Goal: Navigation & Orientation: Find specific page/section

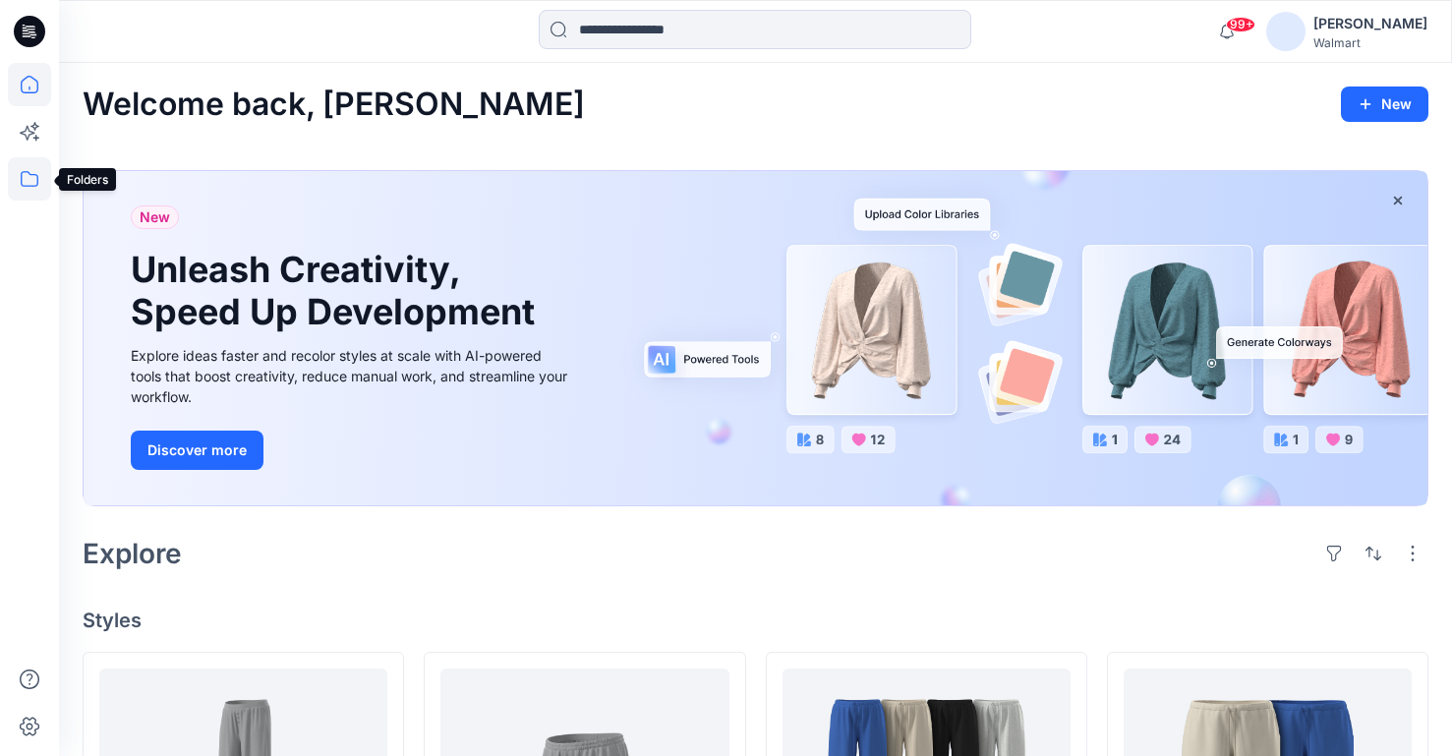
click at [36, 175] on icon at bounding box center [30, 179] width 18 height 16
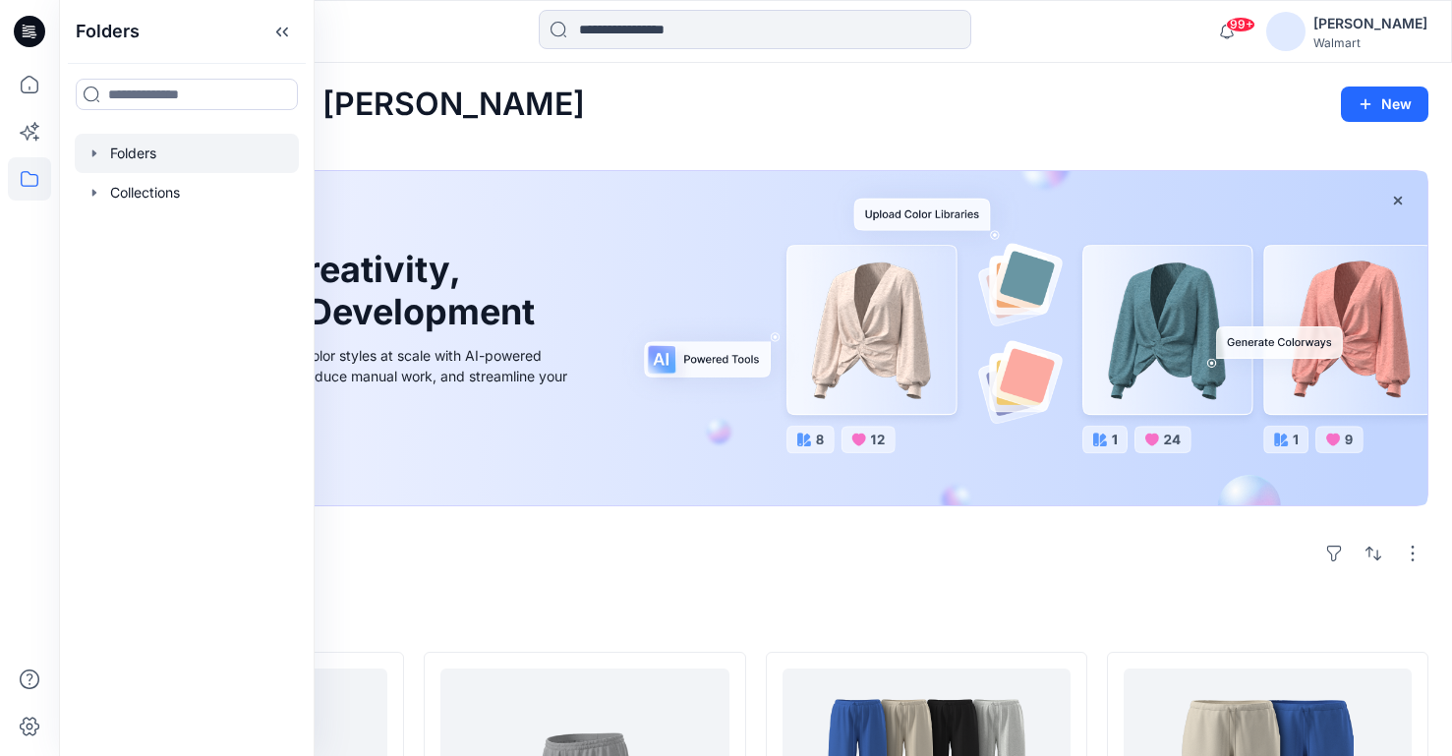
click at [93, 150] on icon "button" at bounding box center [94, 152] width 4 height 7
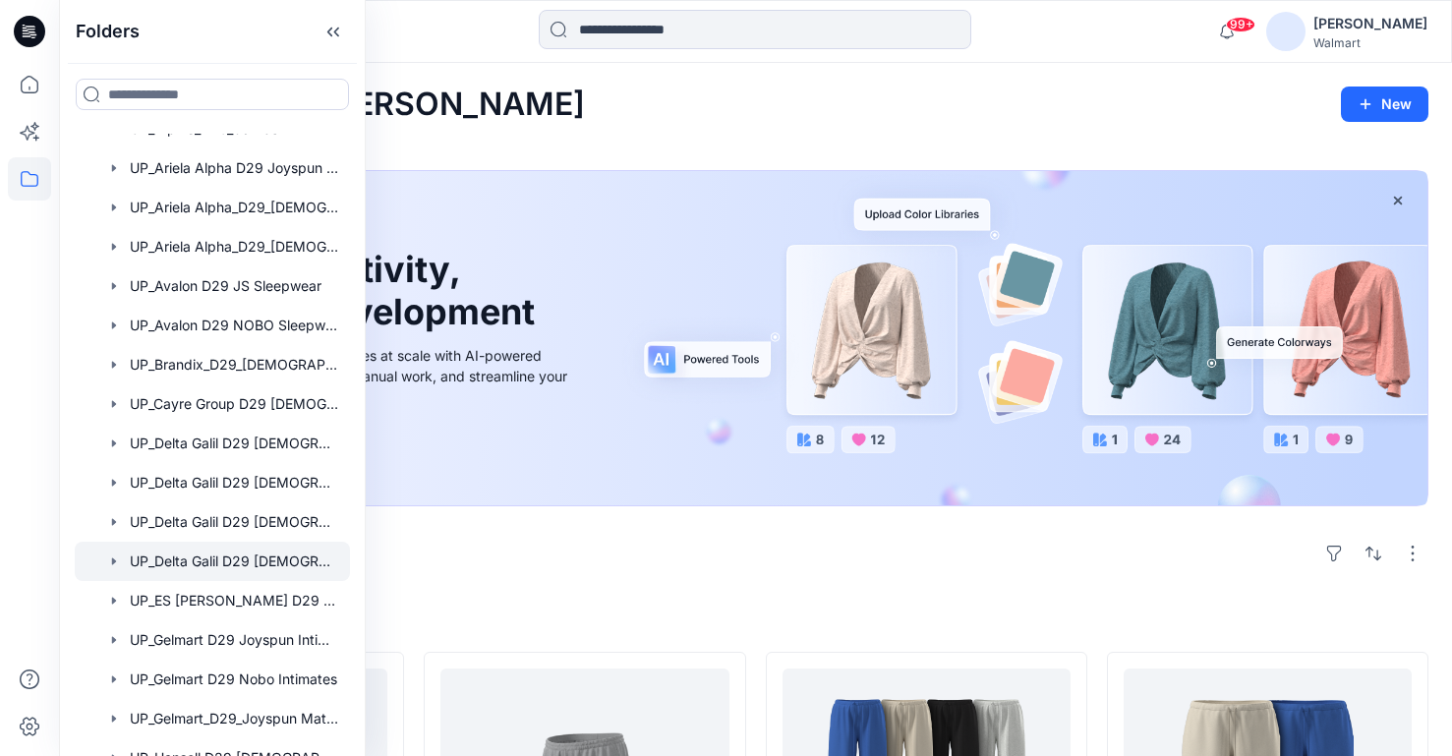
scroll to position [393, 0]
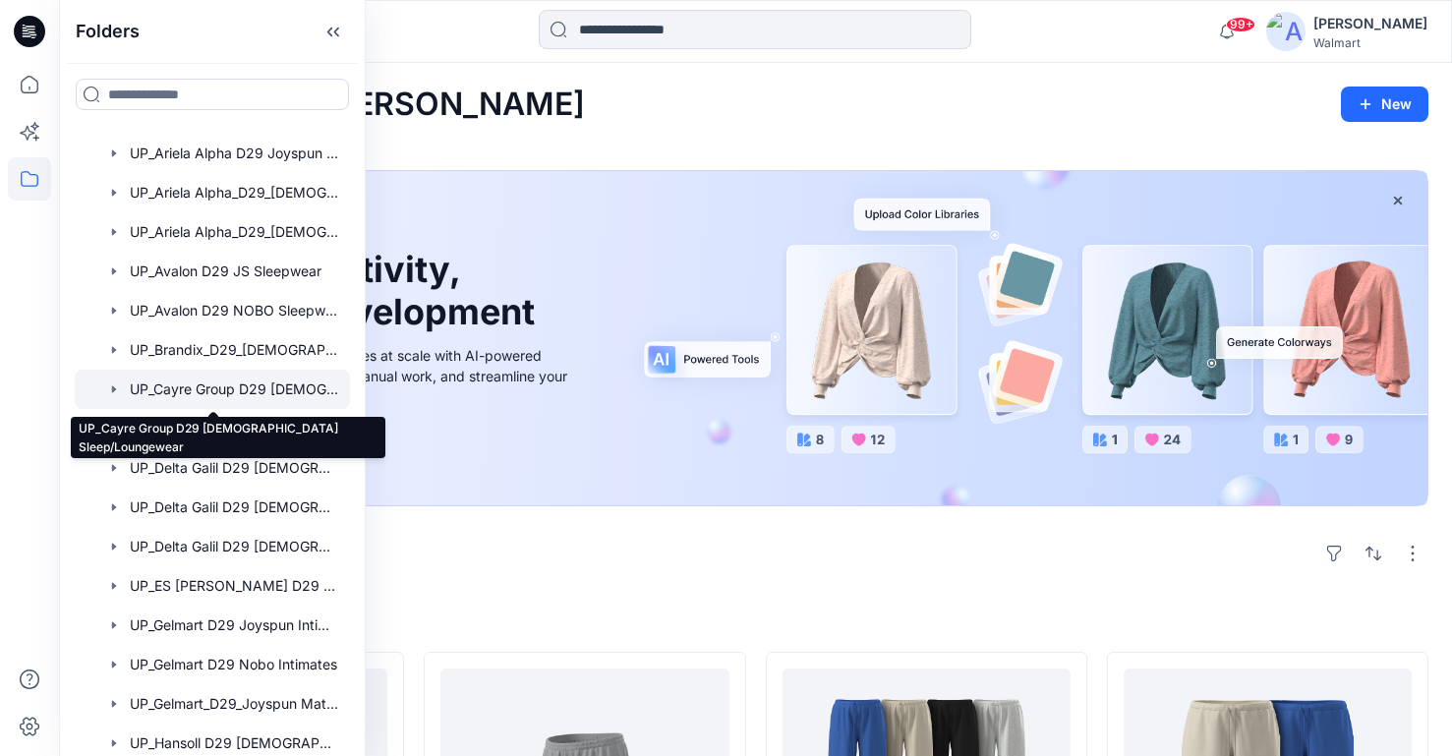
click at [229, 384] on div at bounding box center [212, 389] width 275 height 39
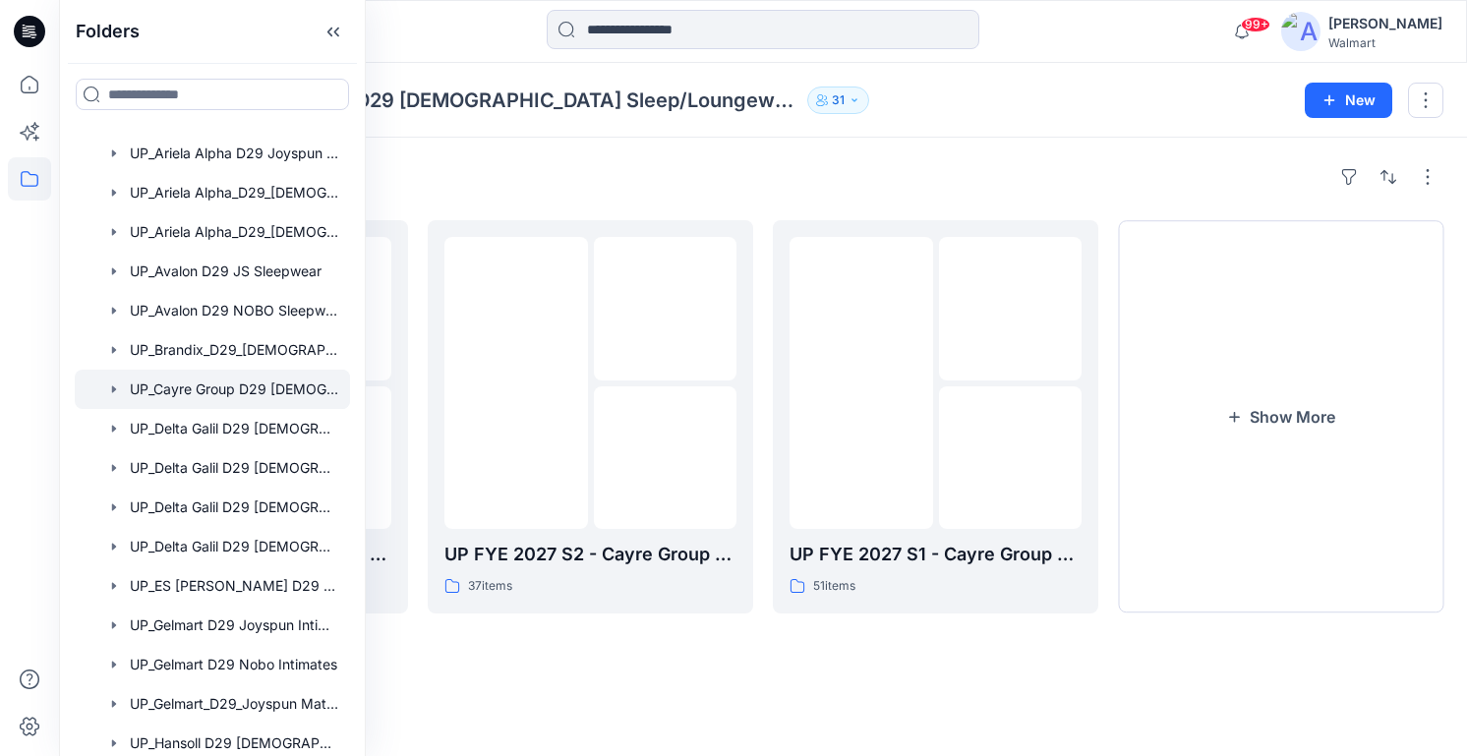
click at [1013, 147] on div "Folders UP FYE 2027 S3 - Cayre Group D29 Ladies Sleepwear 10 items UP FYE 2027 …" at bounding box center [763, 447] width 1408 height 619
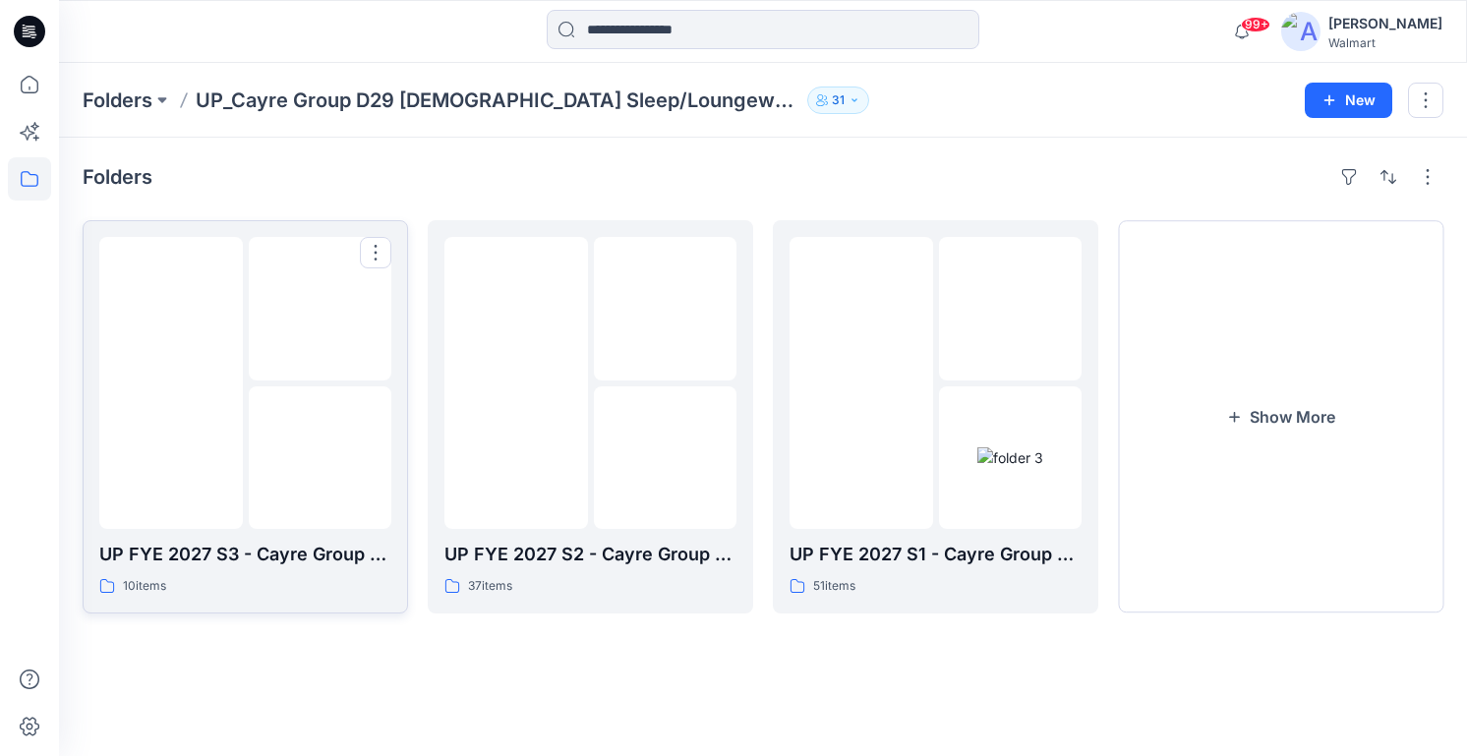
click at [171, 384] on img at bounding box center [171, 384] width 0 height 0
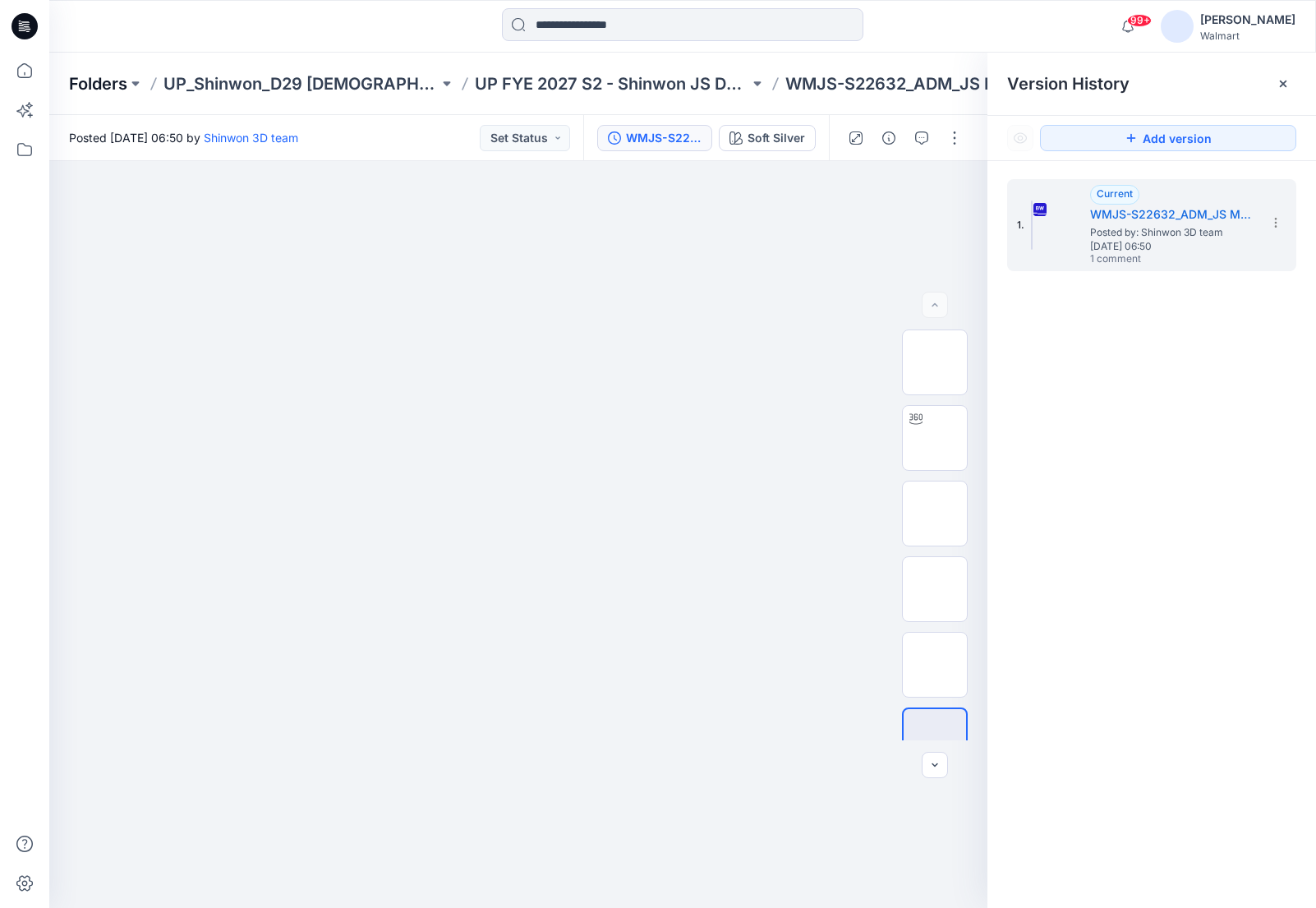
click at [95, 86] on p "Folders" at bounding box center [99, 84] width 58 height 23
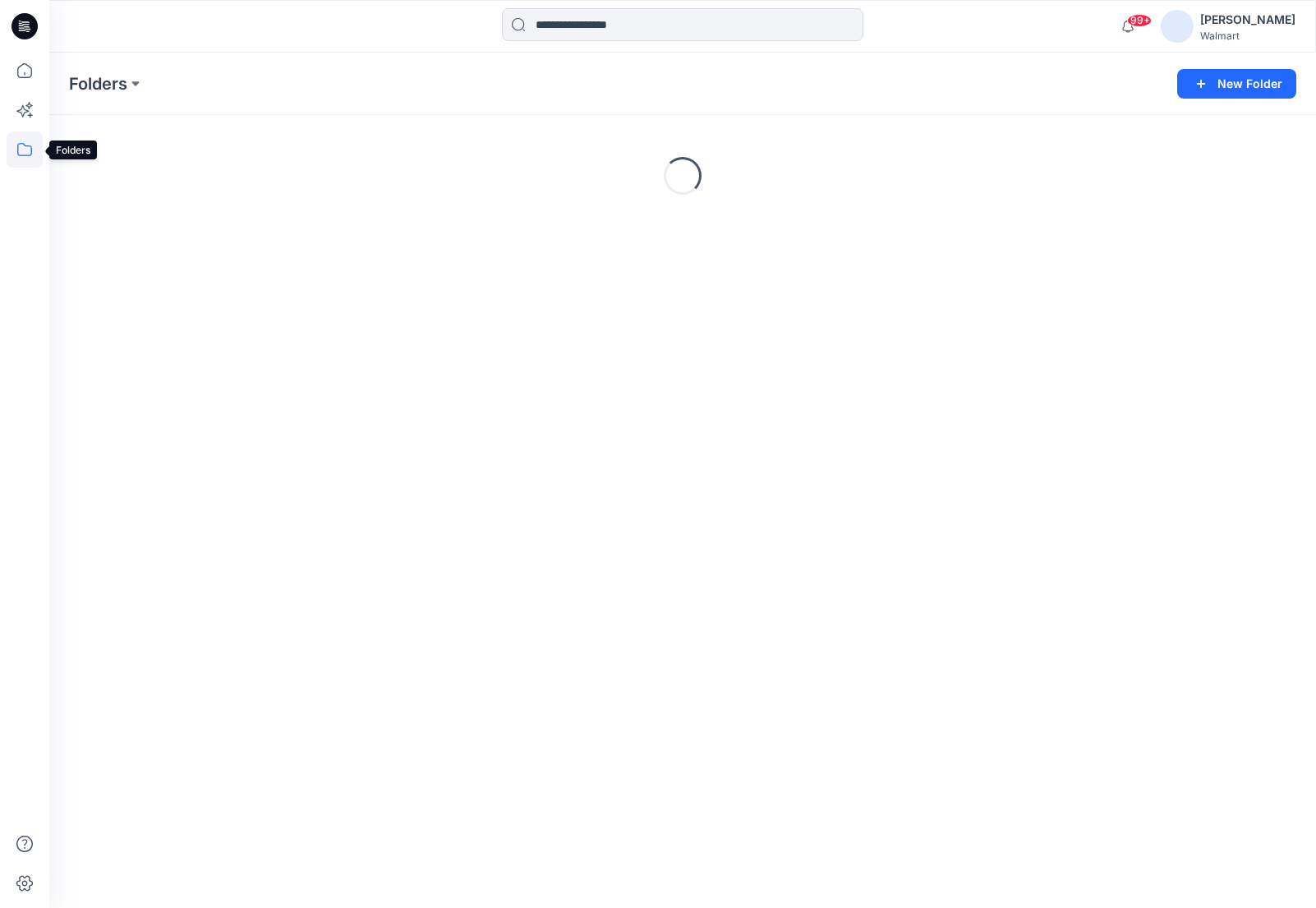
click at [25, 155] on icon at bounding box center [24, 149] width 36 height 36
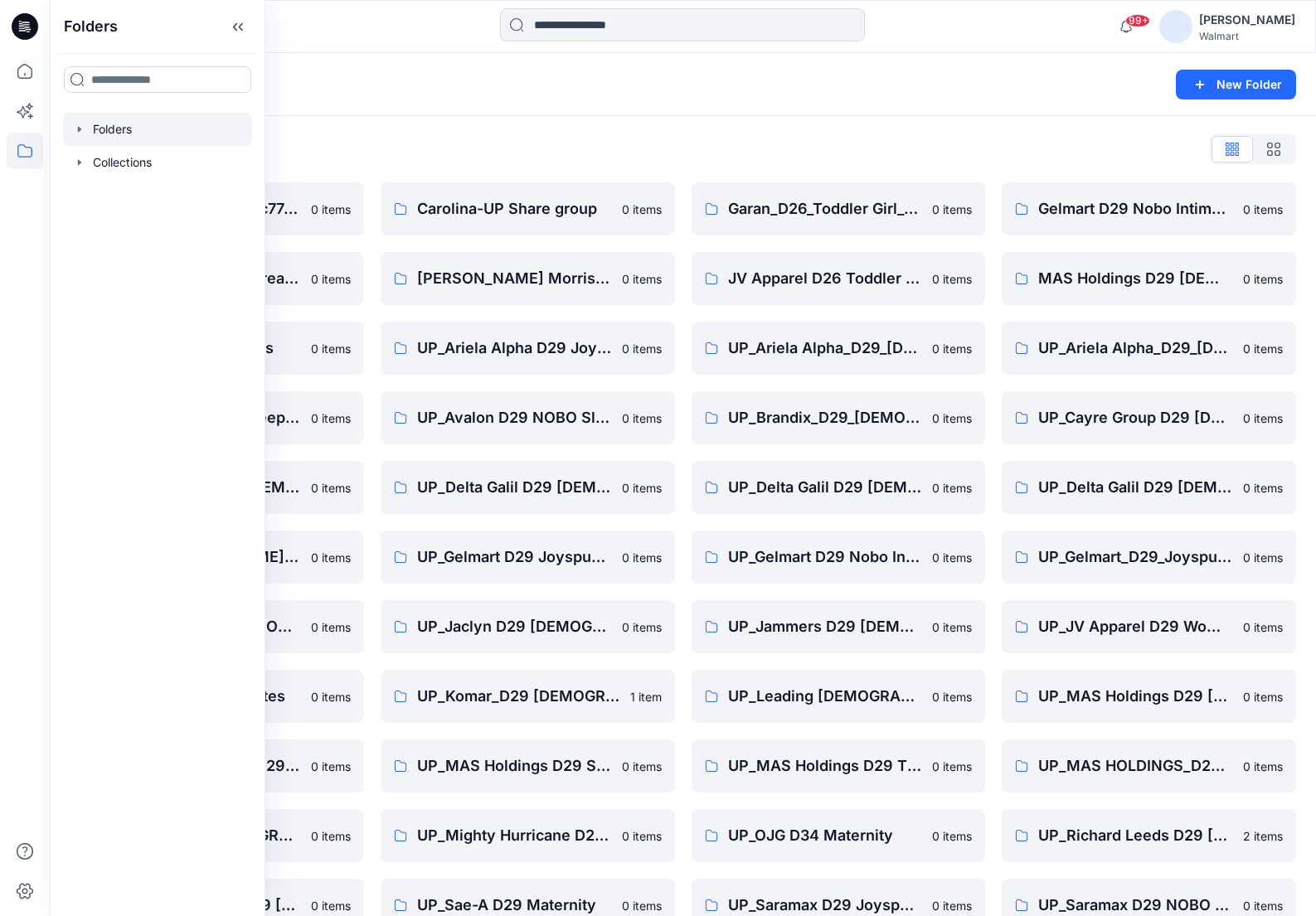
scroll to position [83, 0]
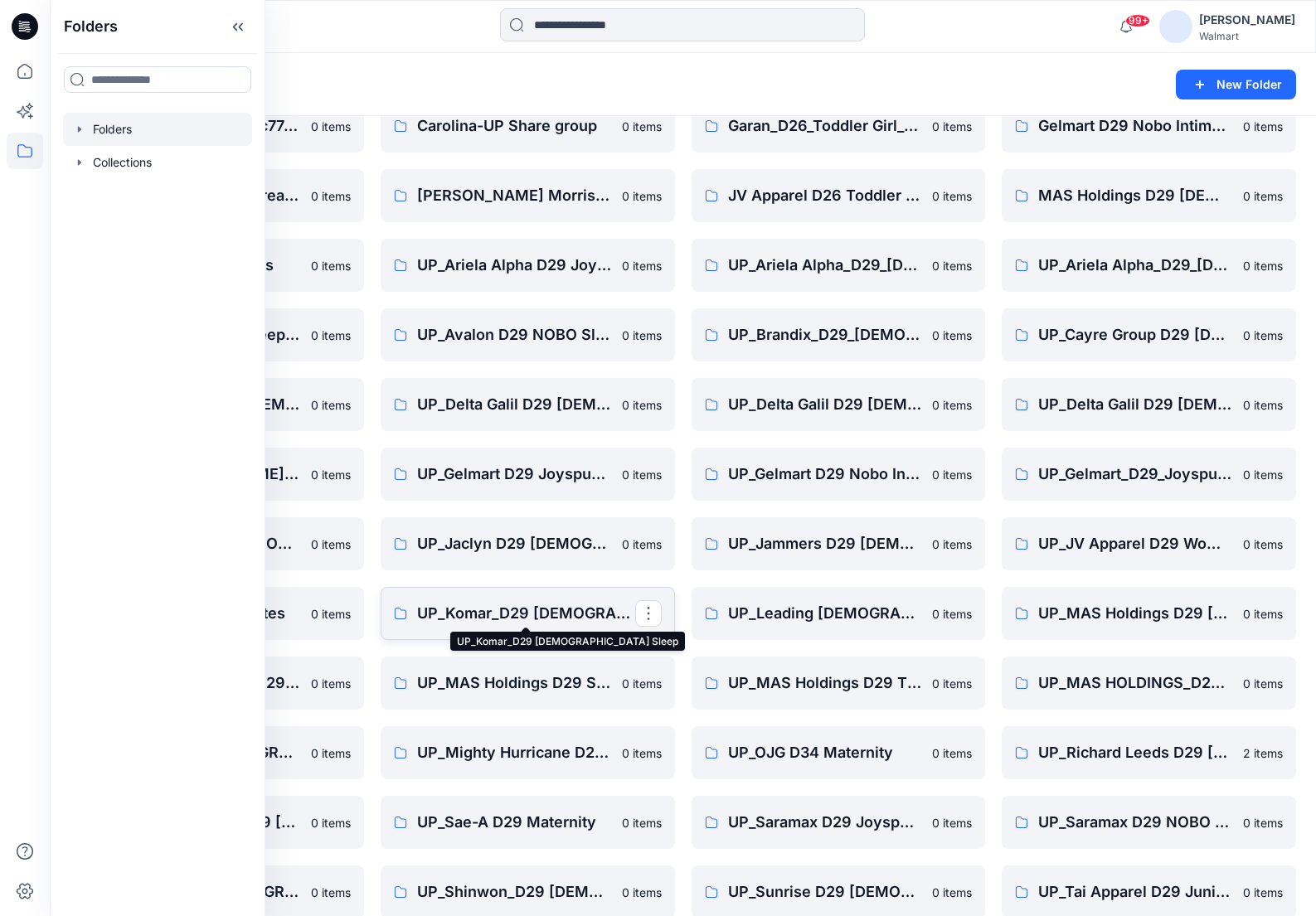
click at [478, 608] on p "UP_Komar_D29 Ladies Sleep" at bounding box center [526, 613] width 218 height 24
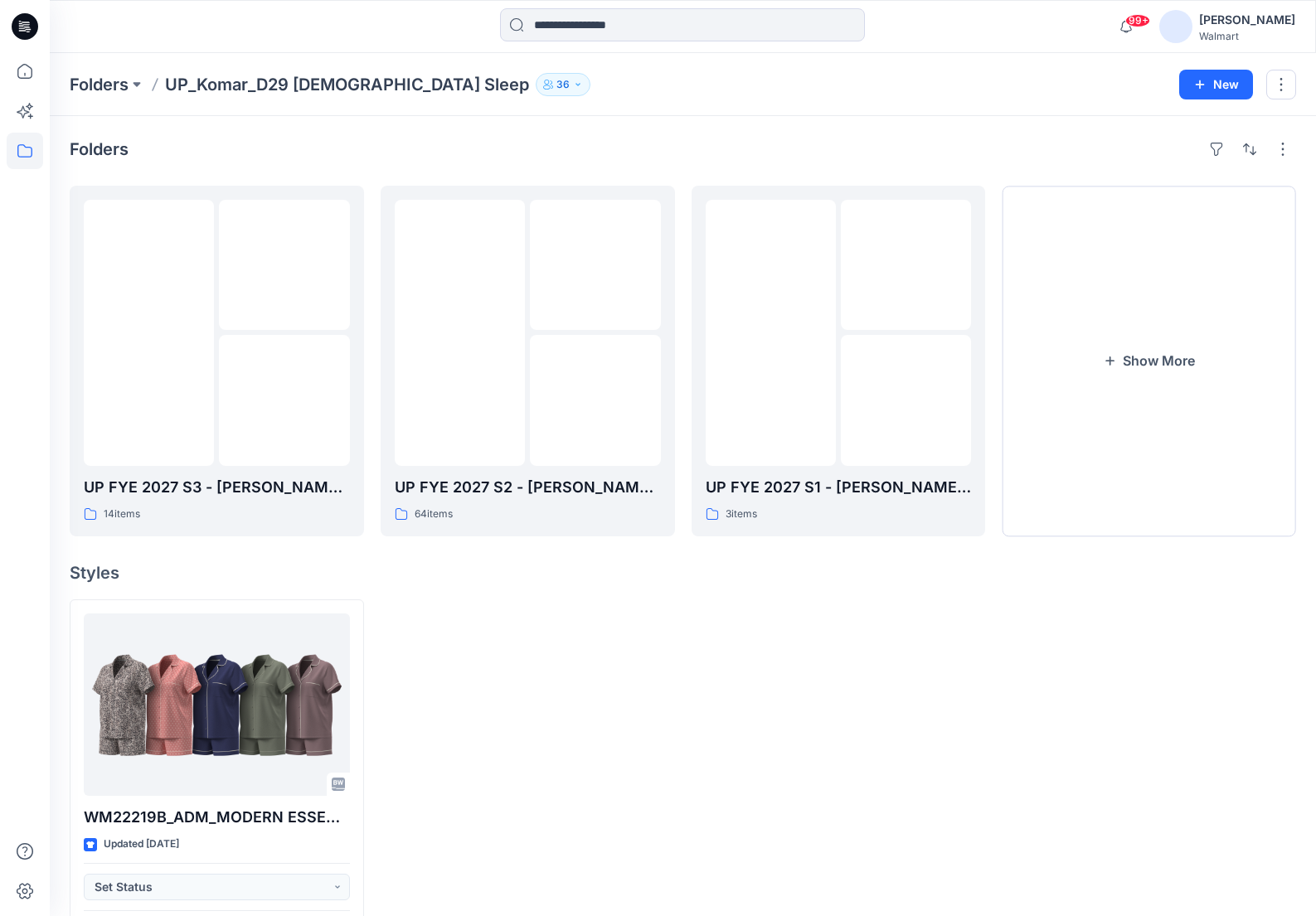
click at [712, 701] on div at bounding box center [838, 777] width 294 height 356
click at [149, 332] on img at bounding box center [149, 332] width 0 height 0
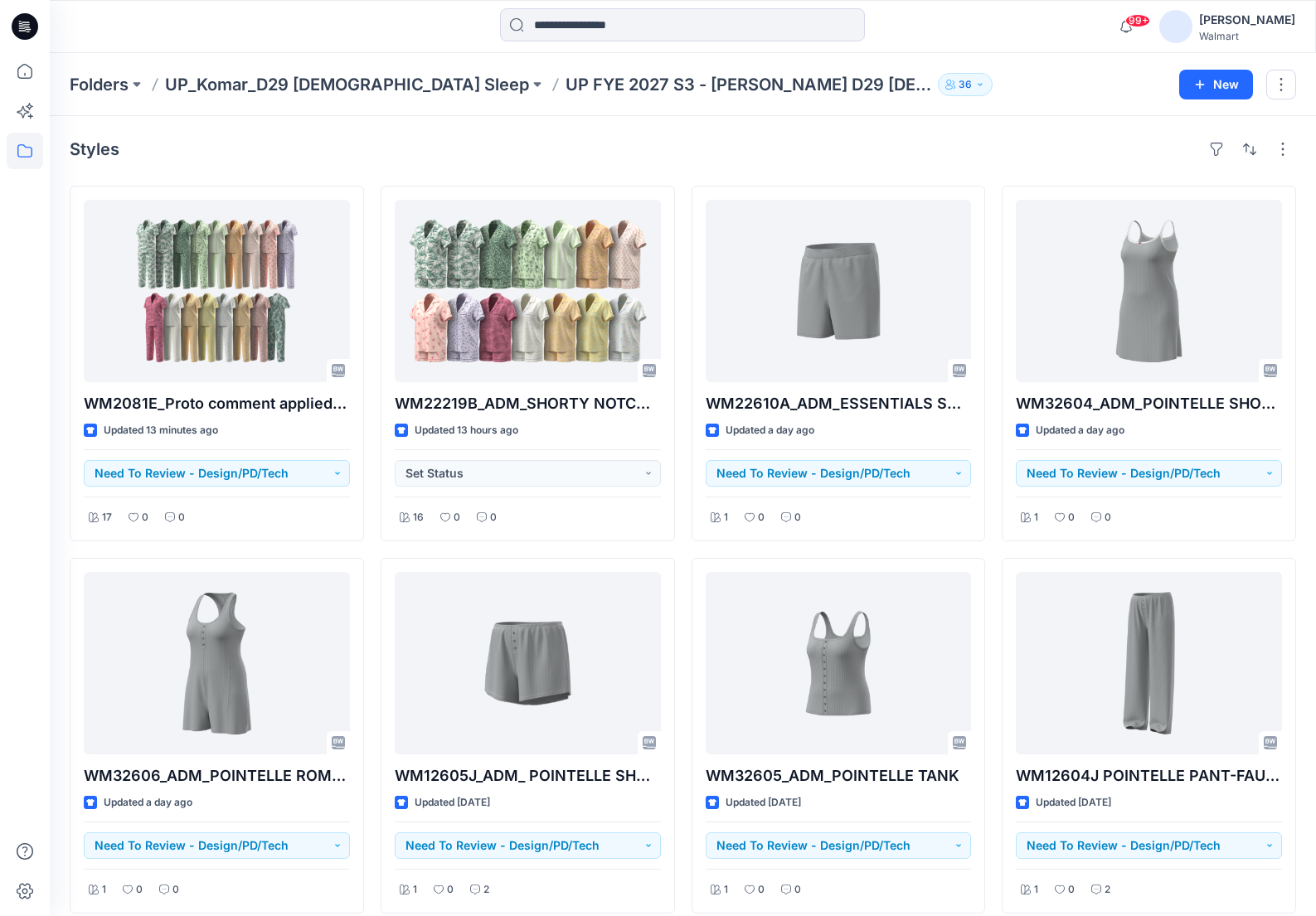
click at [975, 50] on div "99+ Notifications Anya Haber shared NOBO_4PK_Seamless Thong in UP FYE2027 H2_De…" at bounding box center [683, 26] width 1266 height 53
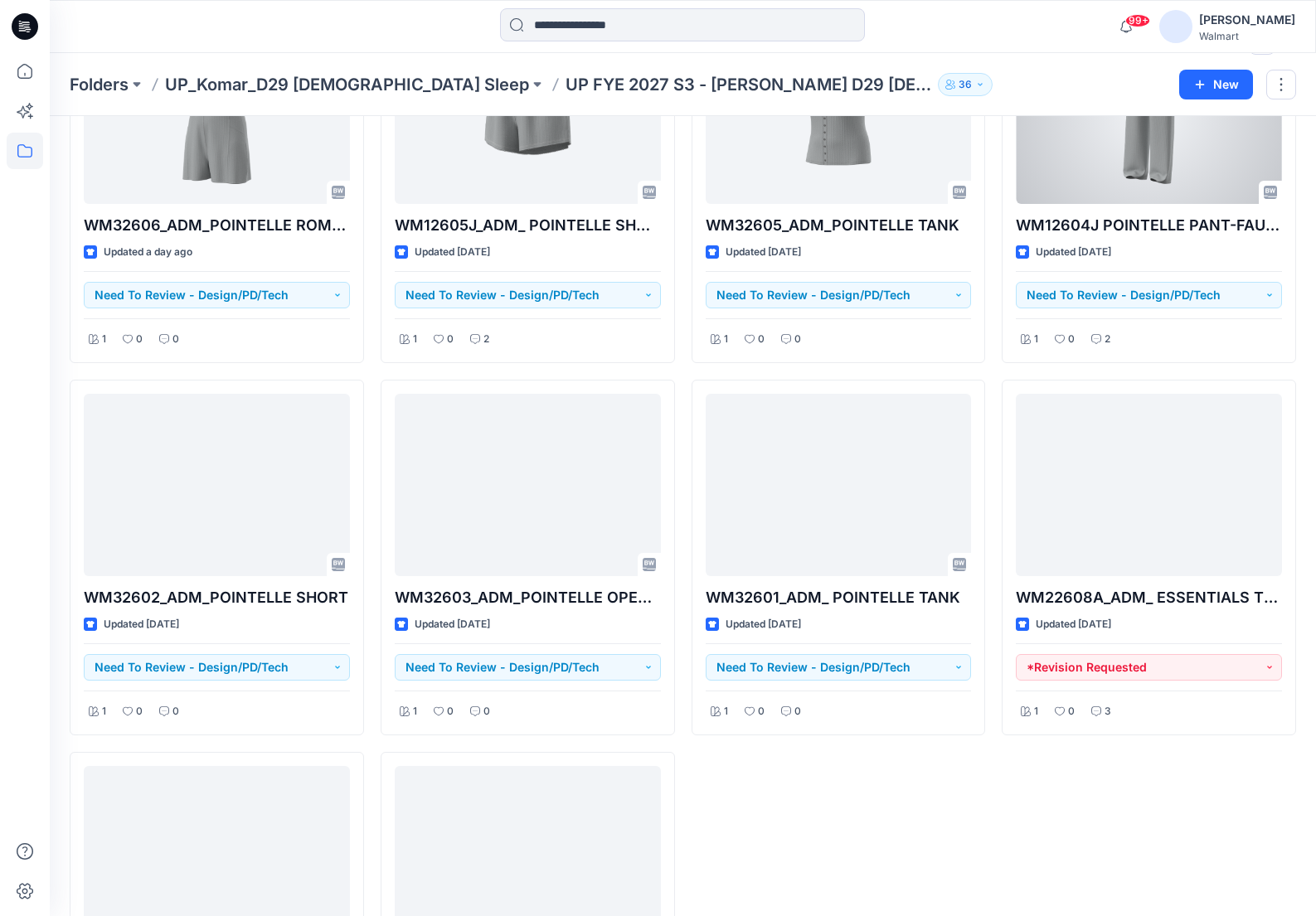
scroll to position [663, 0]
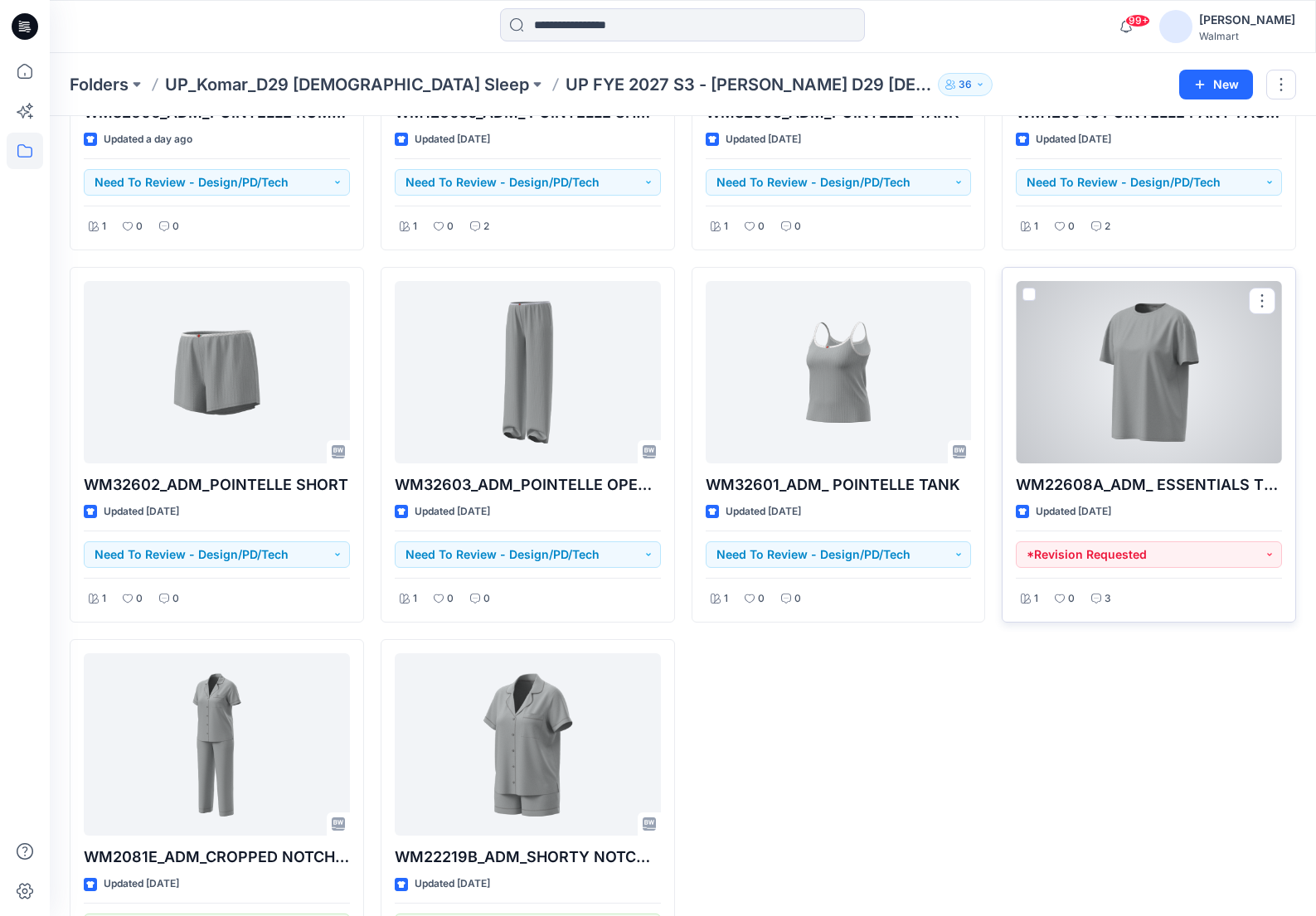
click at [1140, 372] on div at bounding box center [1149, 372] width 266 height 182
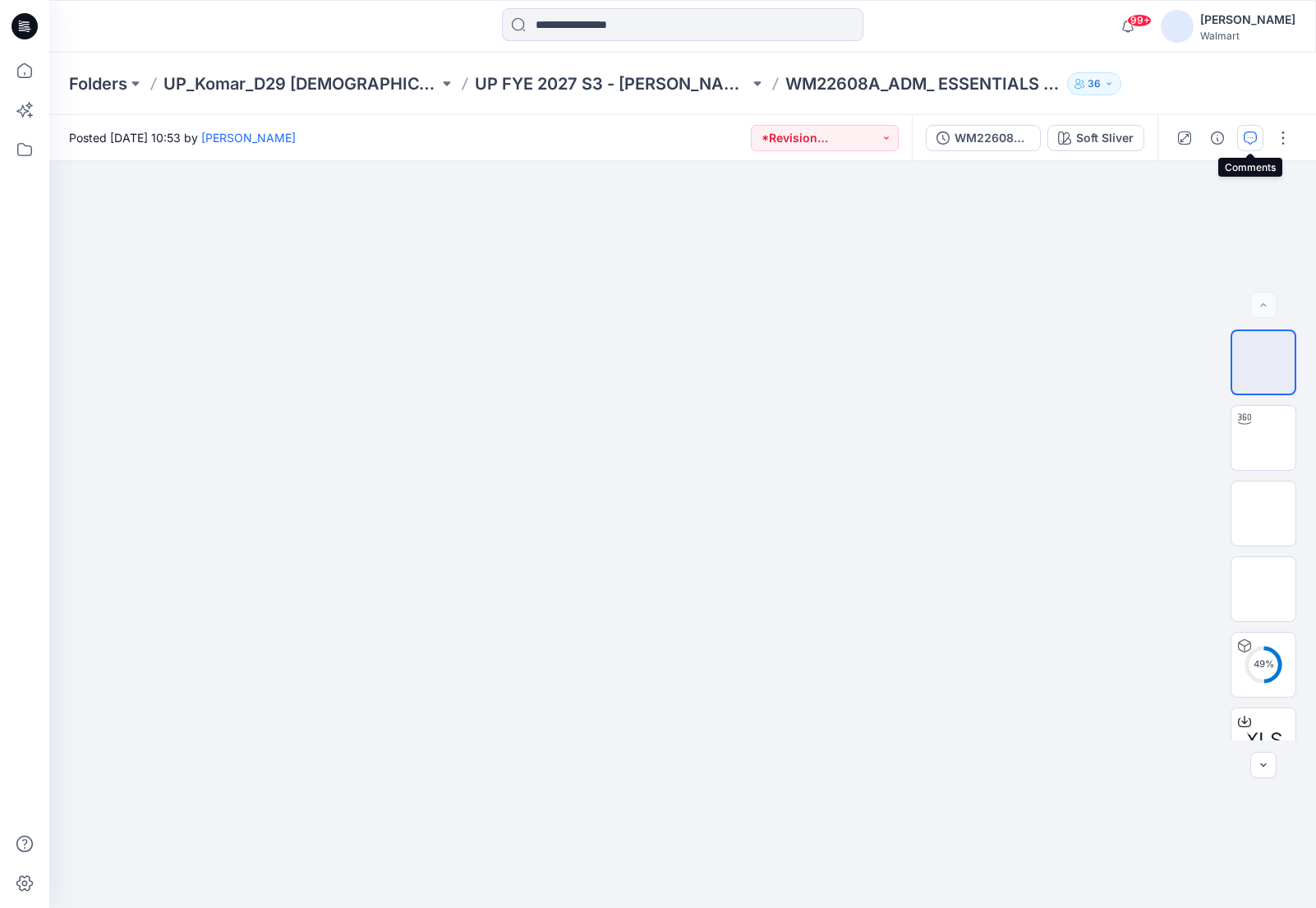
click at [1252, 131] on icon "button" at bounding box center [1251, 138] width 13 height 13
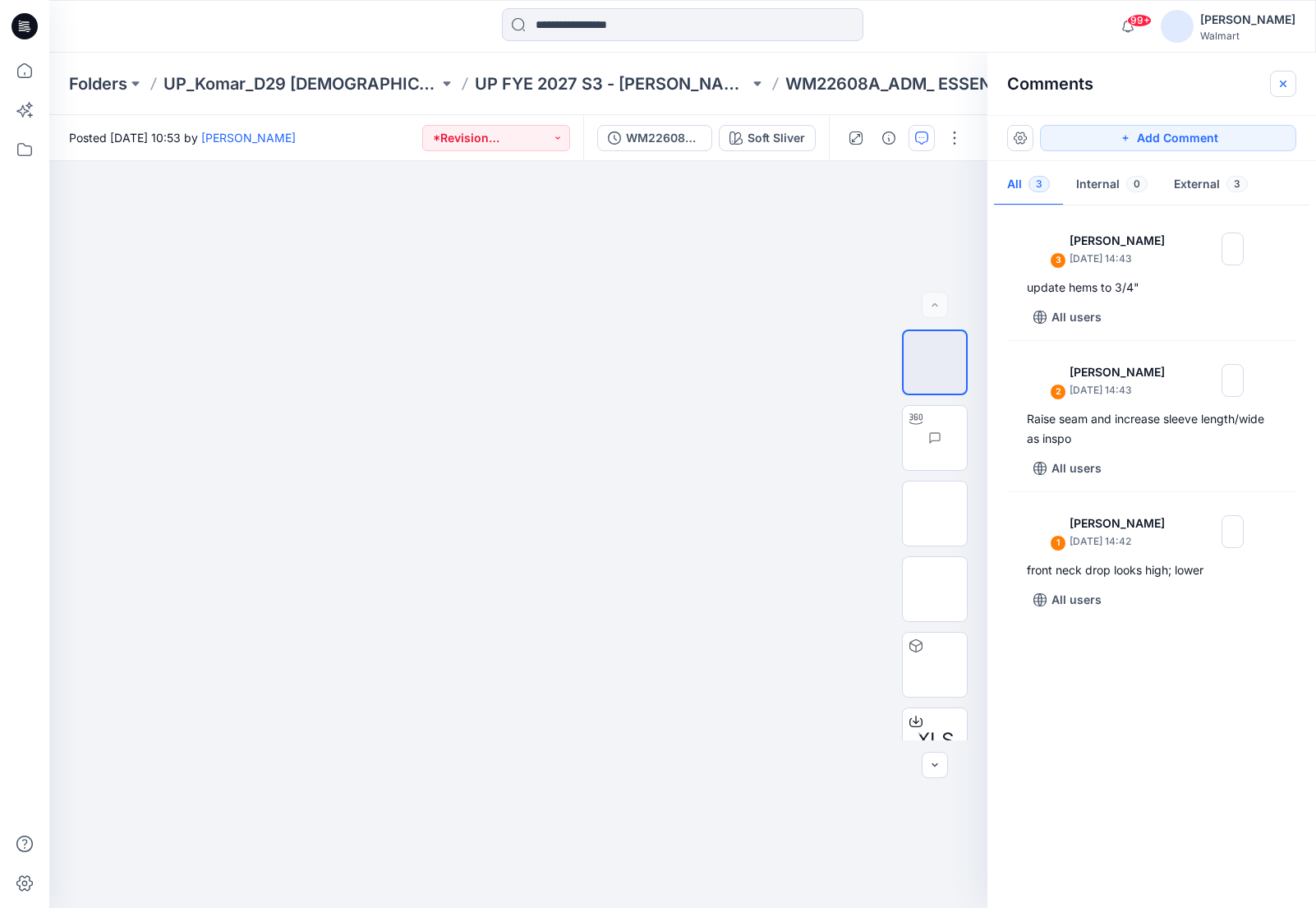
click at [1289, 81] on icon "button" at bounding box center [1283, 84] width 13 height 13
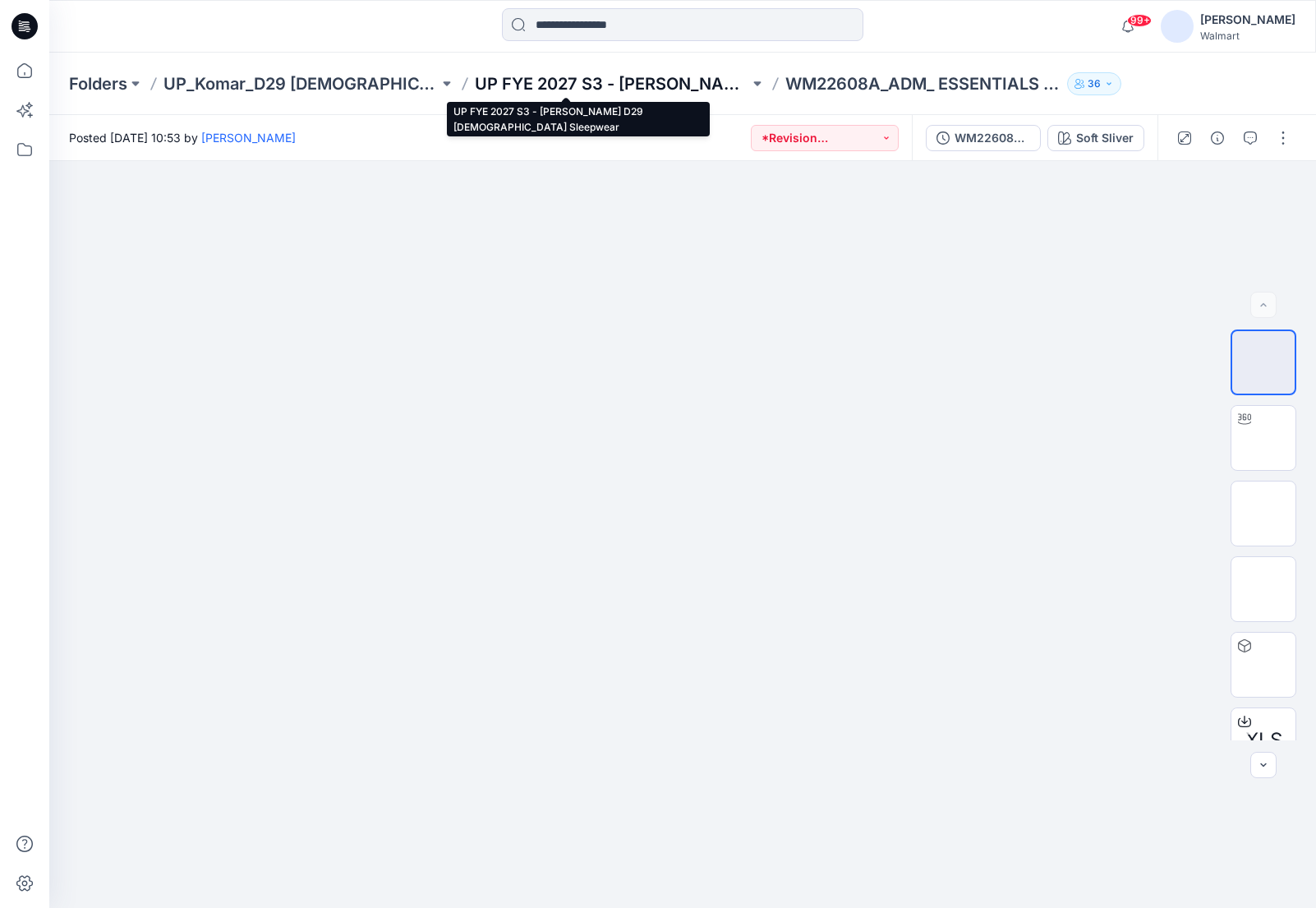
click at [519, 85] on p "UP FYE 2027 S3 - Komar D29 Ladies Sleepwear" at bounding box center [612, 84] width 275 height 23
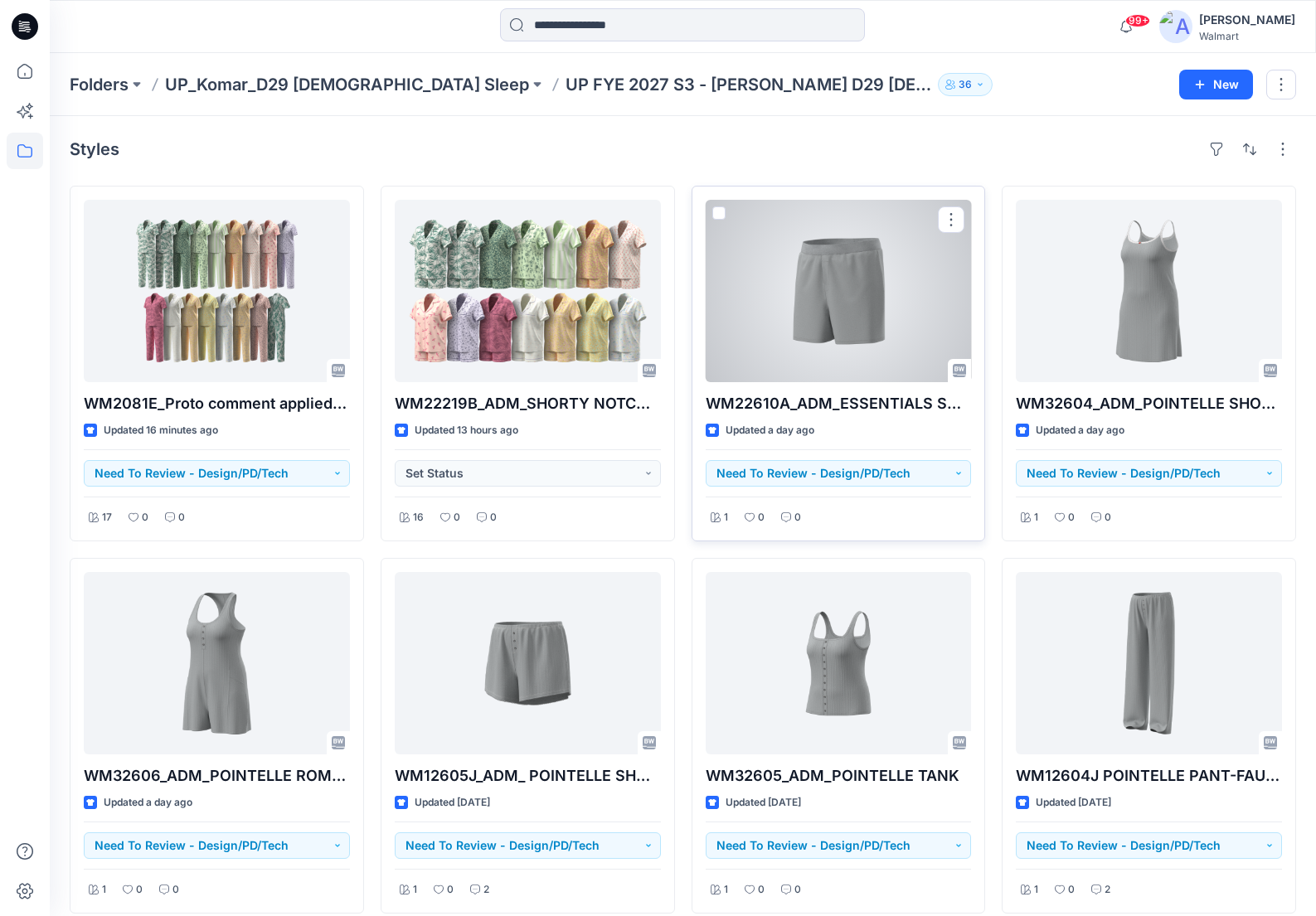
click at [857, 293] on div at bounding box center [839, 291] width 266 height 182
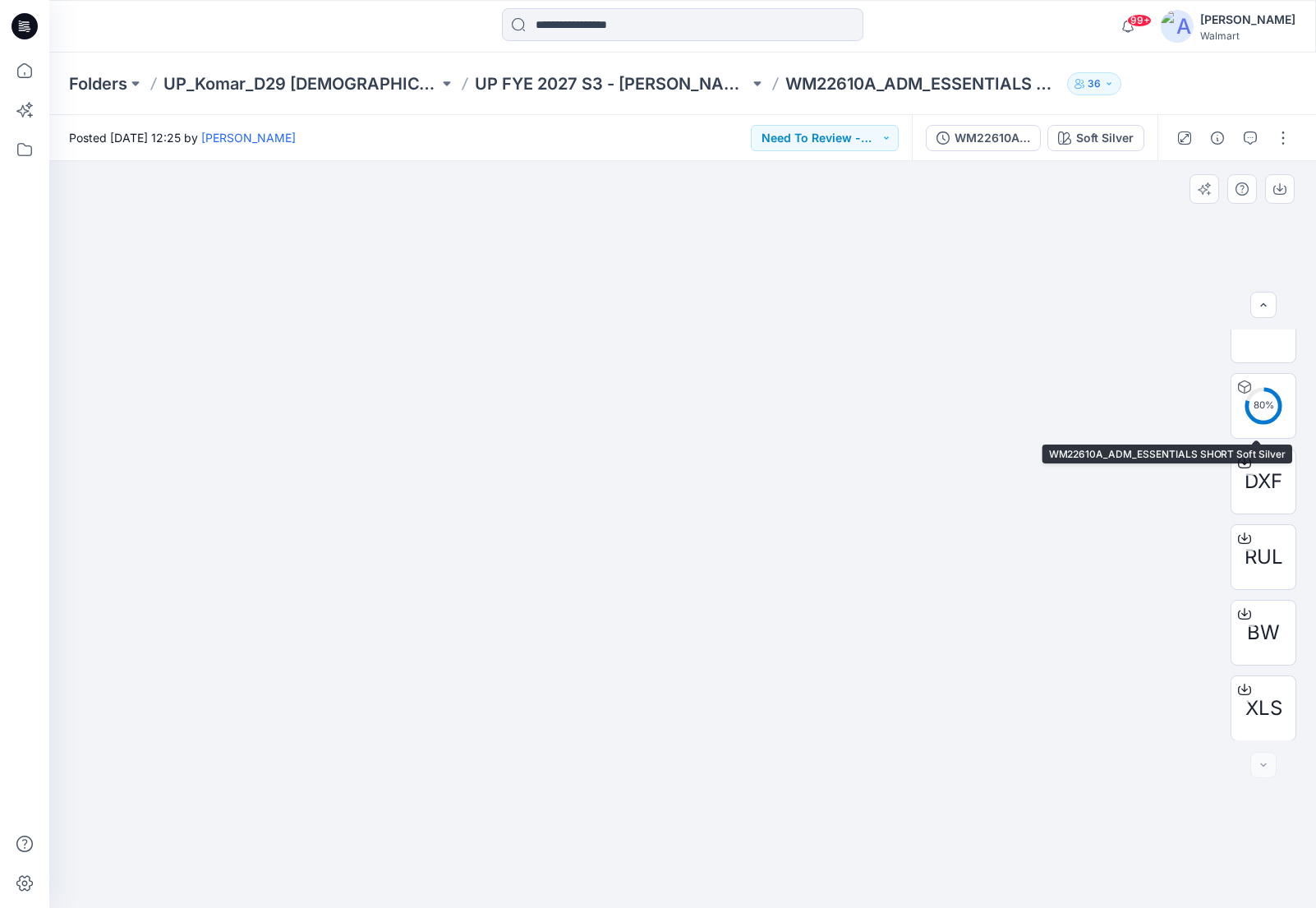
scroll to position [335, 0]
click at [1059, 21] on div "99+ Notifications Anya Haber shared NOBO_4PK_Seamless Thong in UP FYE2027 H2_De…" at bounding box center [682, 26] width 1266 height 36
drag, startPoint x: 988, startPoint y: 28, endPoint x: 993, endPoint y: 8, distance: 20.6
click at [986, 28] on div at bounding box center [683, 26] width 633 height 36
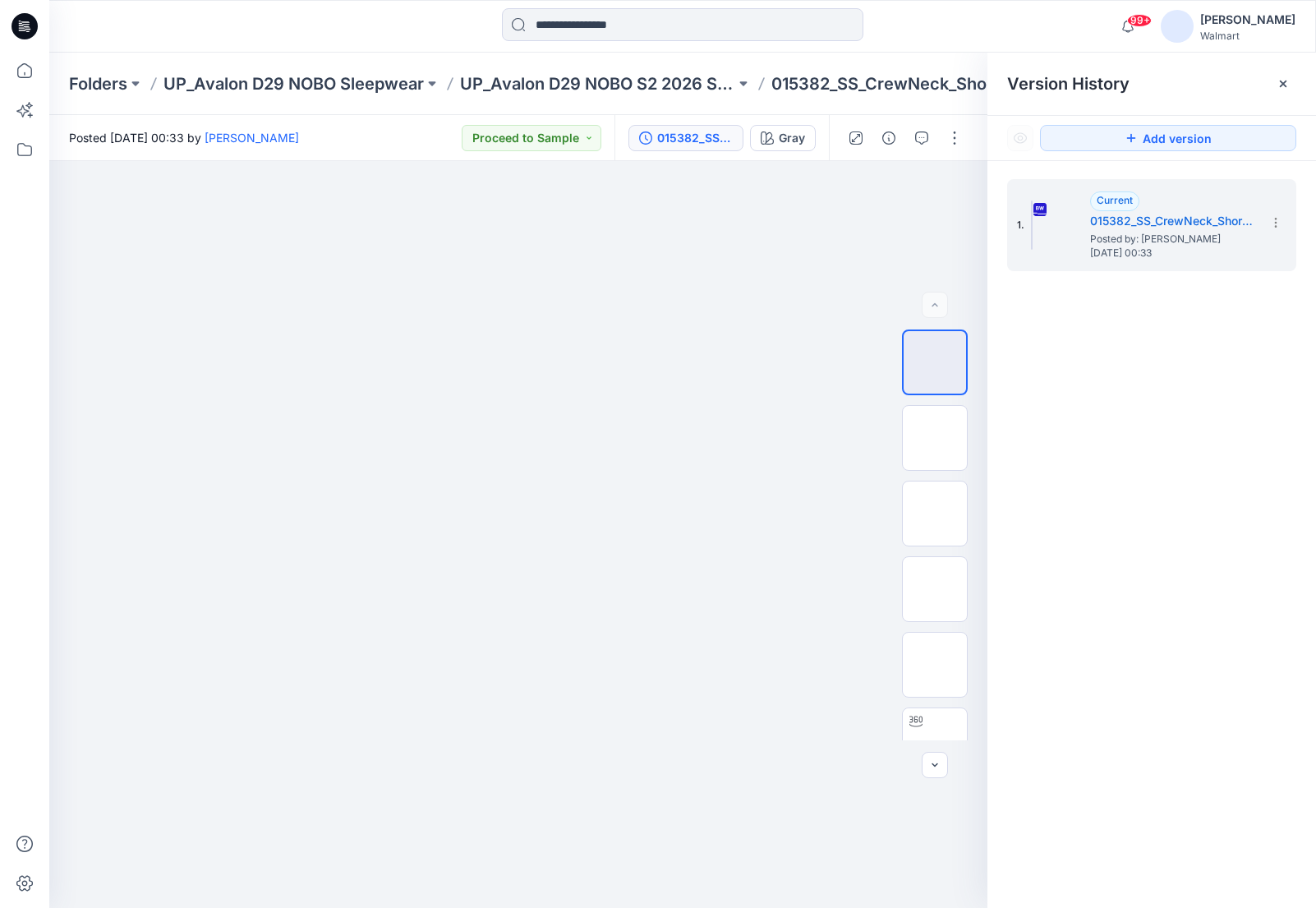
click at [124, 85] on p "Folders" at bounding box center [99, 84] width 58 height 23
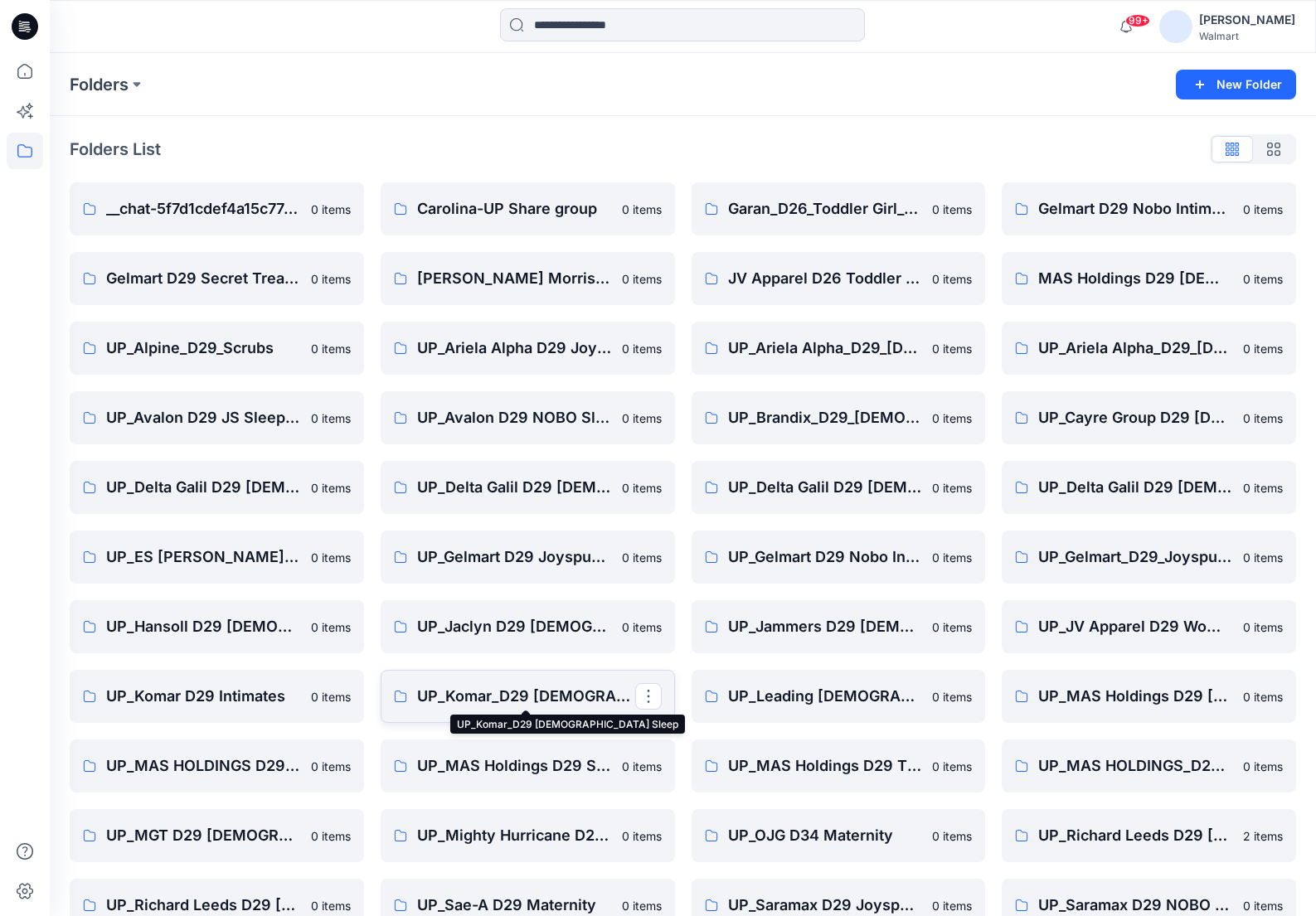
click at [500, 697] on p "UP_Komar_D29 Ladies Sleep" at bounding box center [526, 696] width 218 height 24
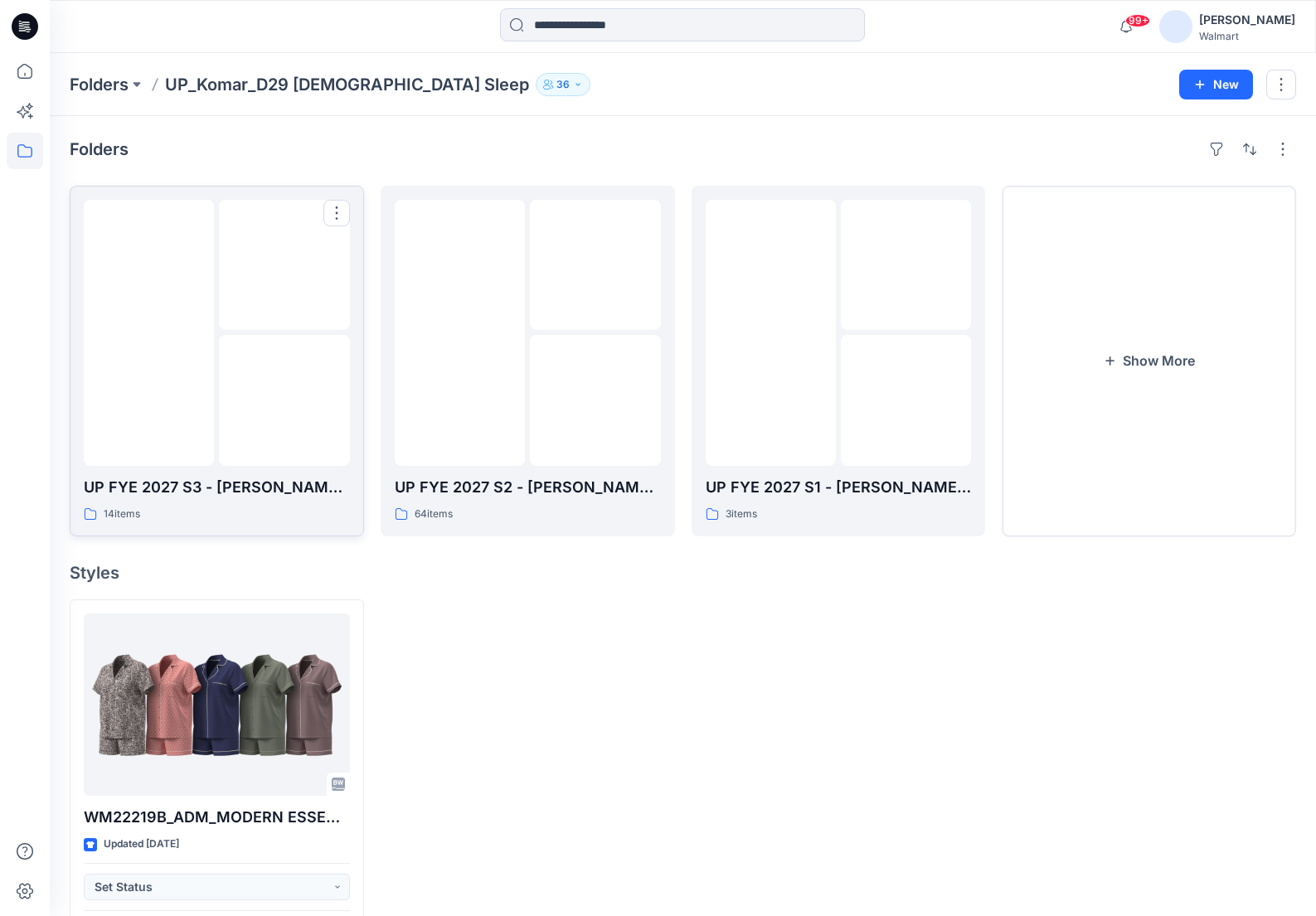
click at [177, 402] on div at bounding box center [148, 333] width 130 height 266
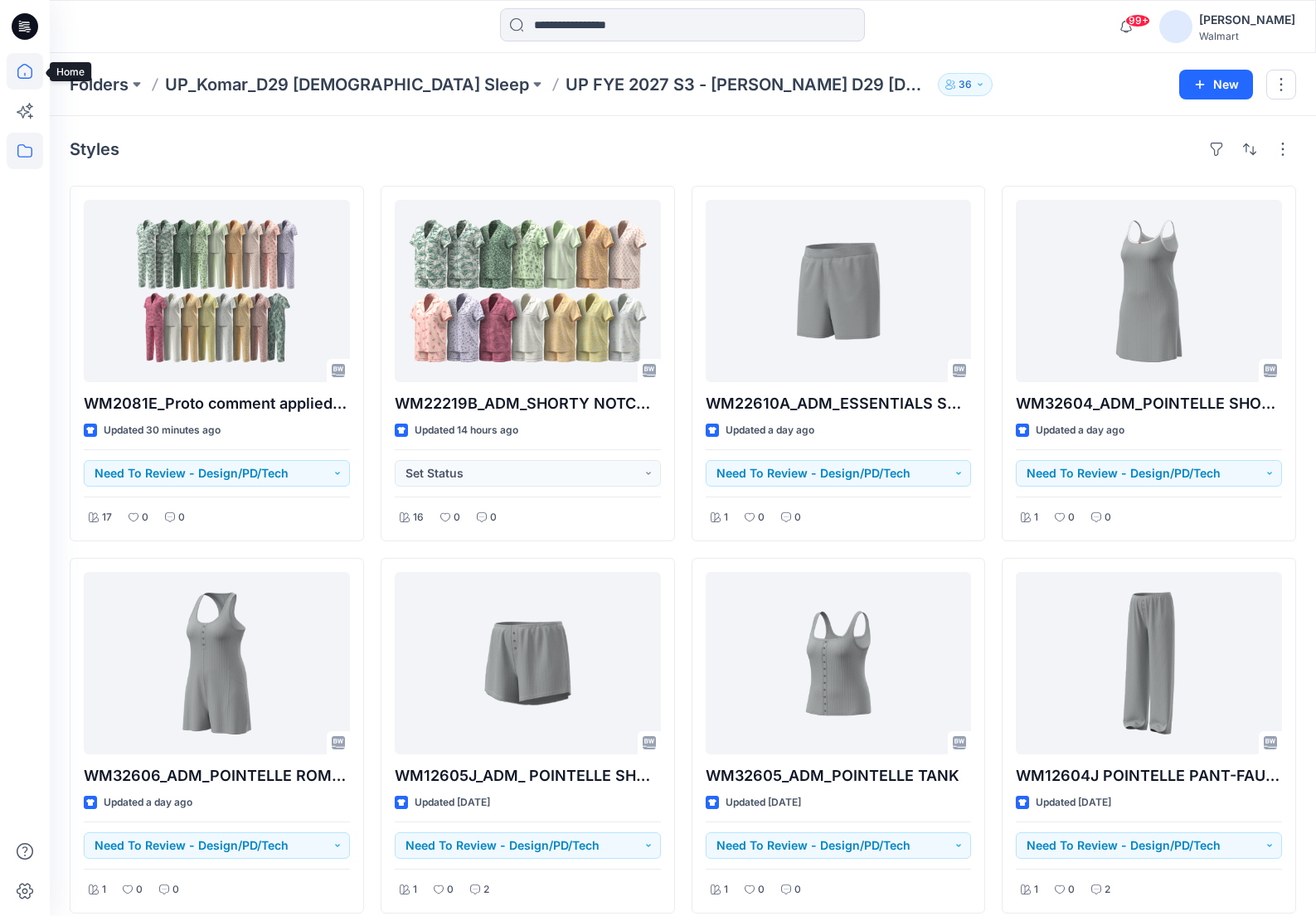
click at [34, 64] on icon at bounding box center [24, 71] width 36 height 36
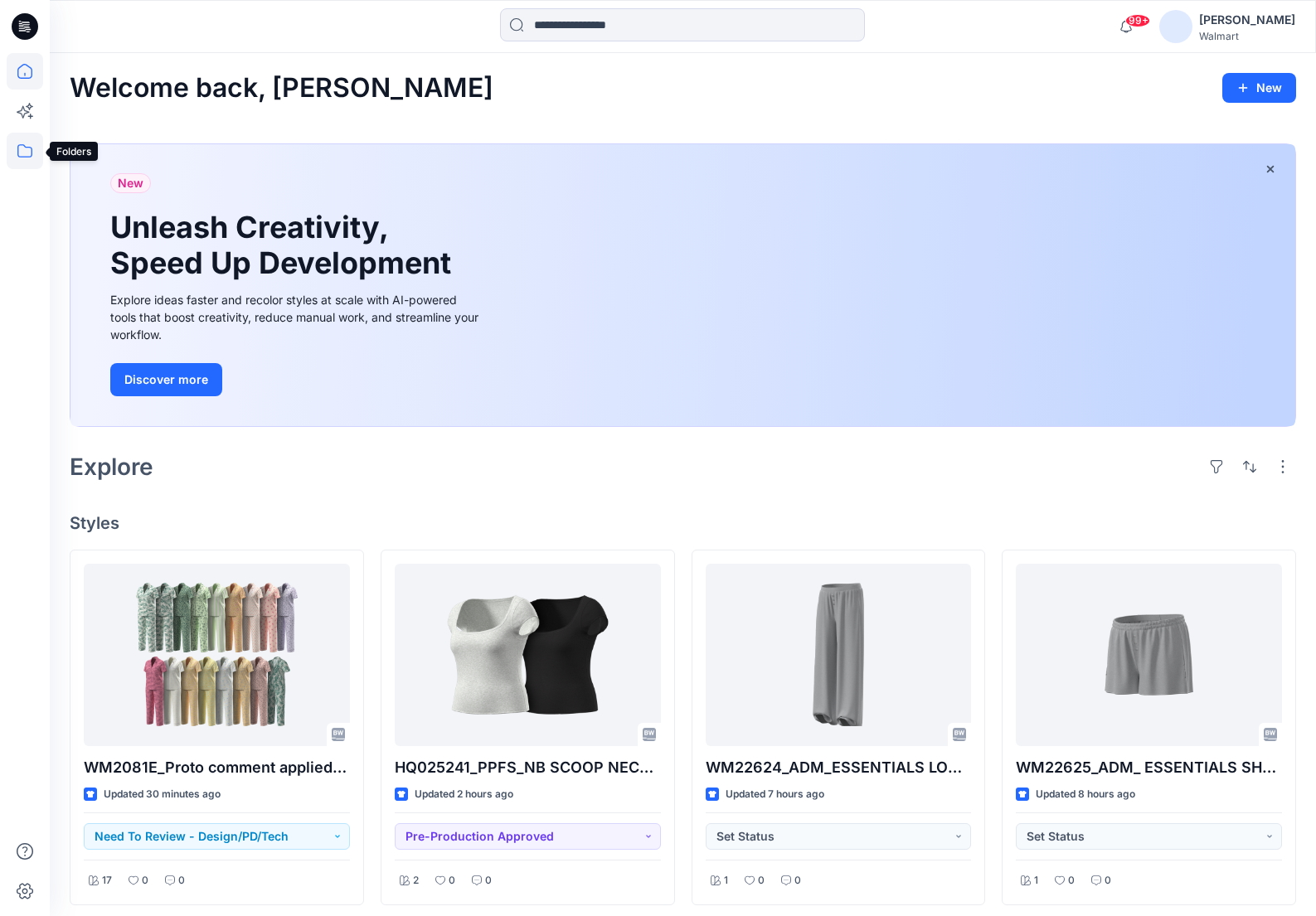
click at [29, 145] on icon at bounding box center [24, 150] width 36 height 36
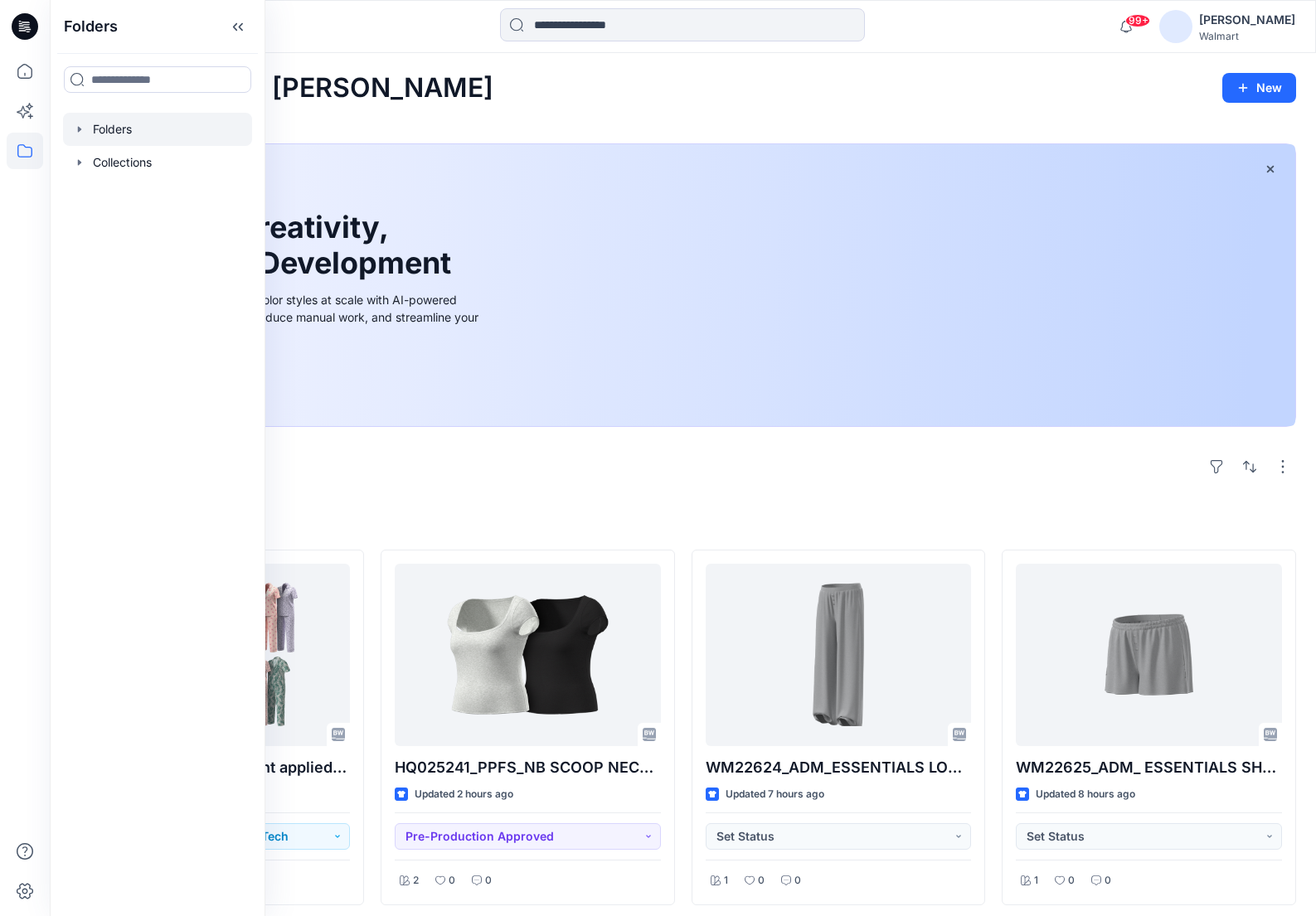
click at [75, 131] on icon "button" at bounding box center [80, 130] width 13 height 13
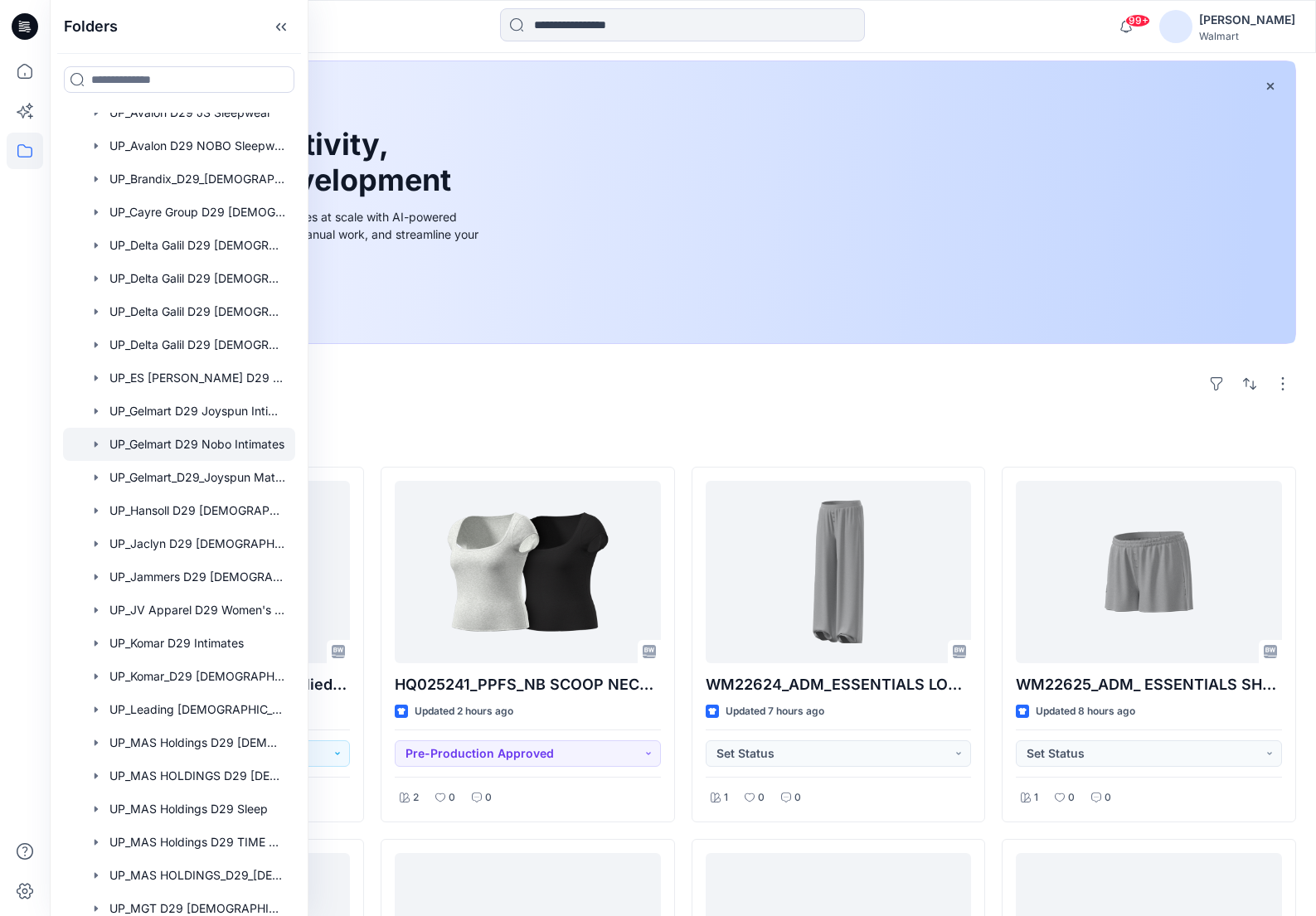
scroll to position [423, 0]
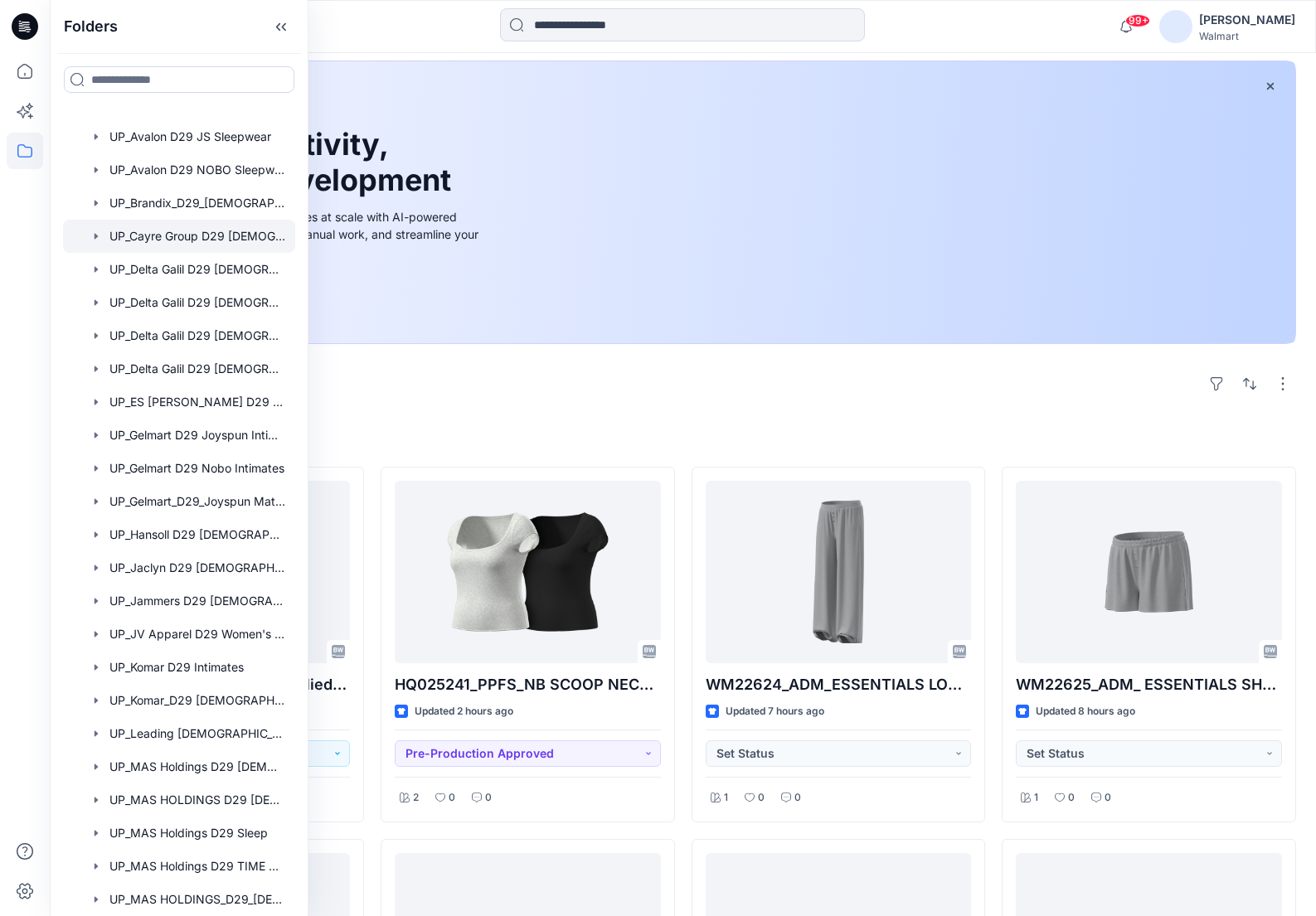
click at [190, 233] on div at bounding box center [179, 236] width 232 height 33
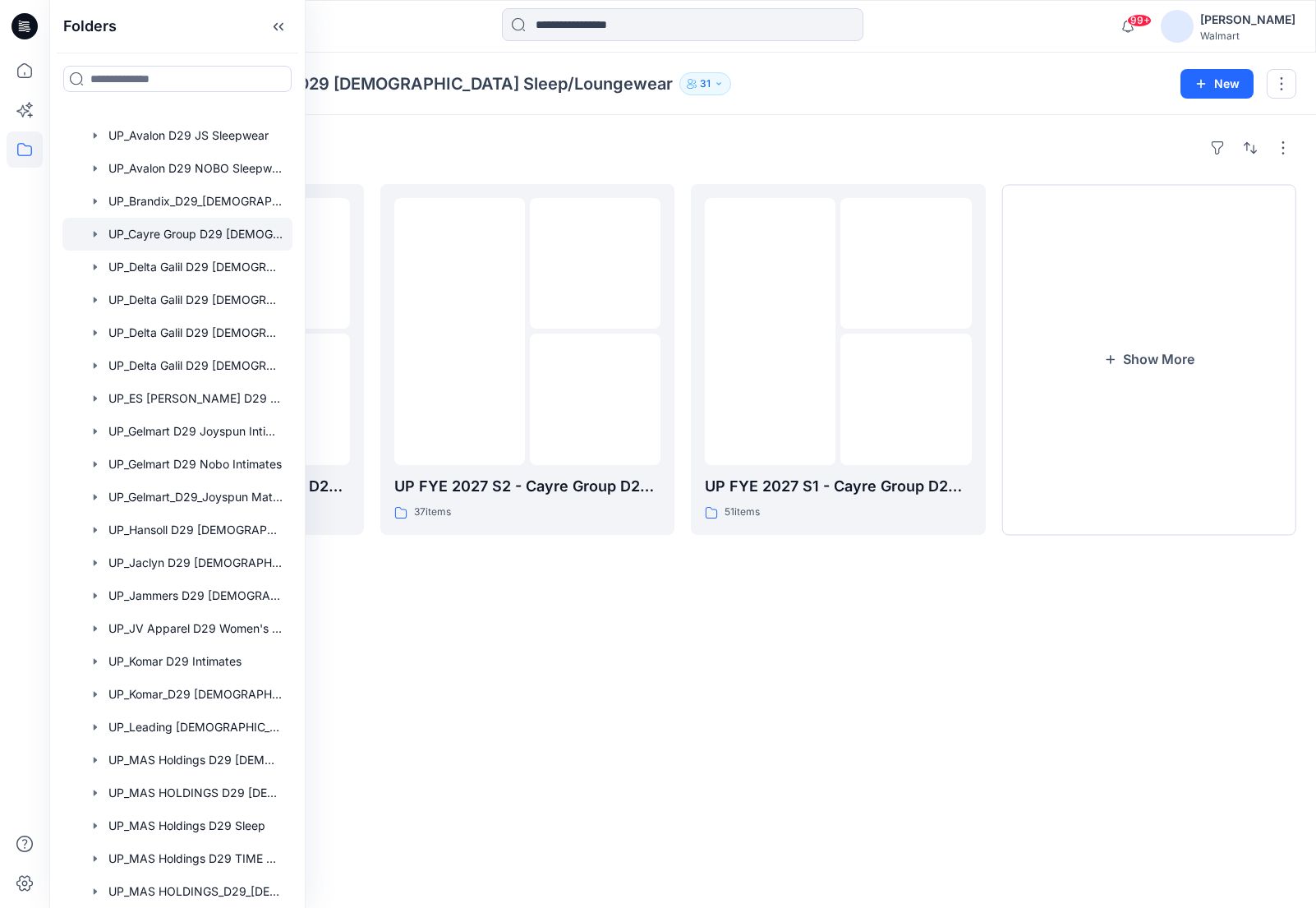
click at [1004, 81] on div "Folders UP_Cayre Group D29 Ladies Sleep/Loungewear 31" at bounding box center [619, 84] width 1100 height 23
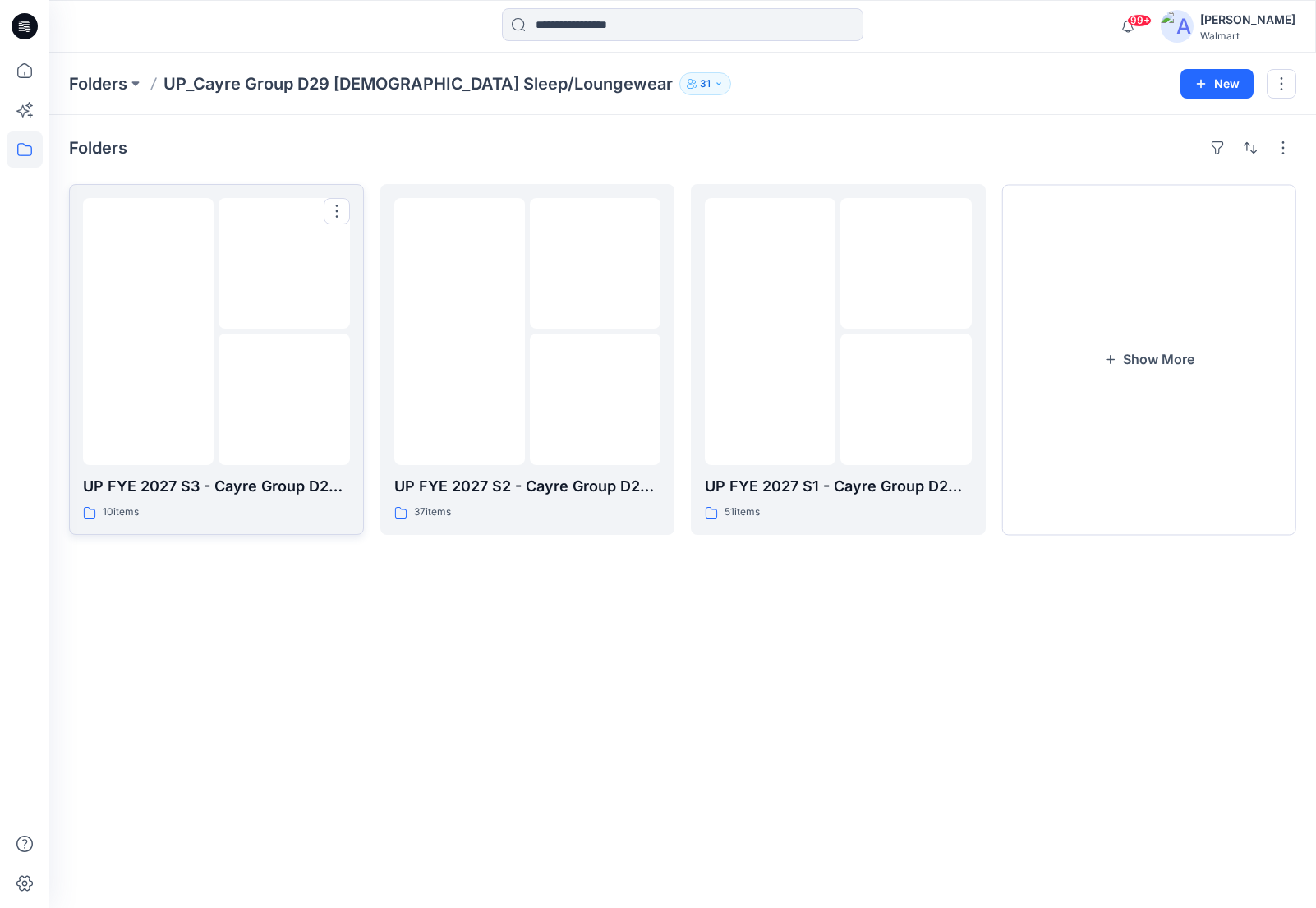
click at [160, 425] on div at bounding box center [148, 332] width 130 height 267
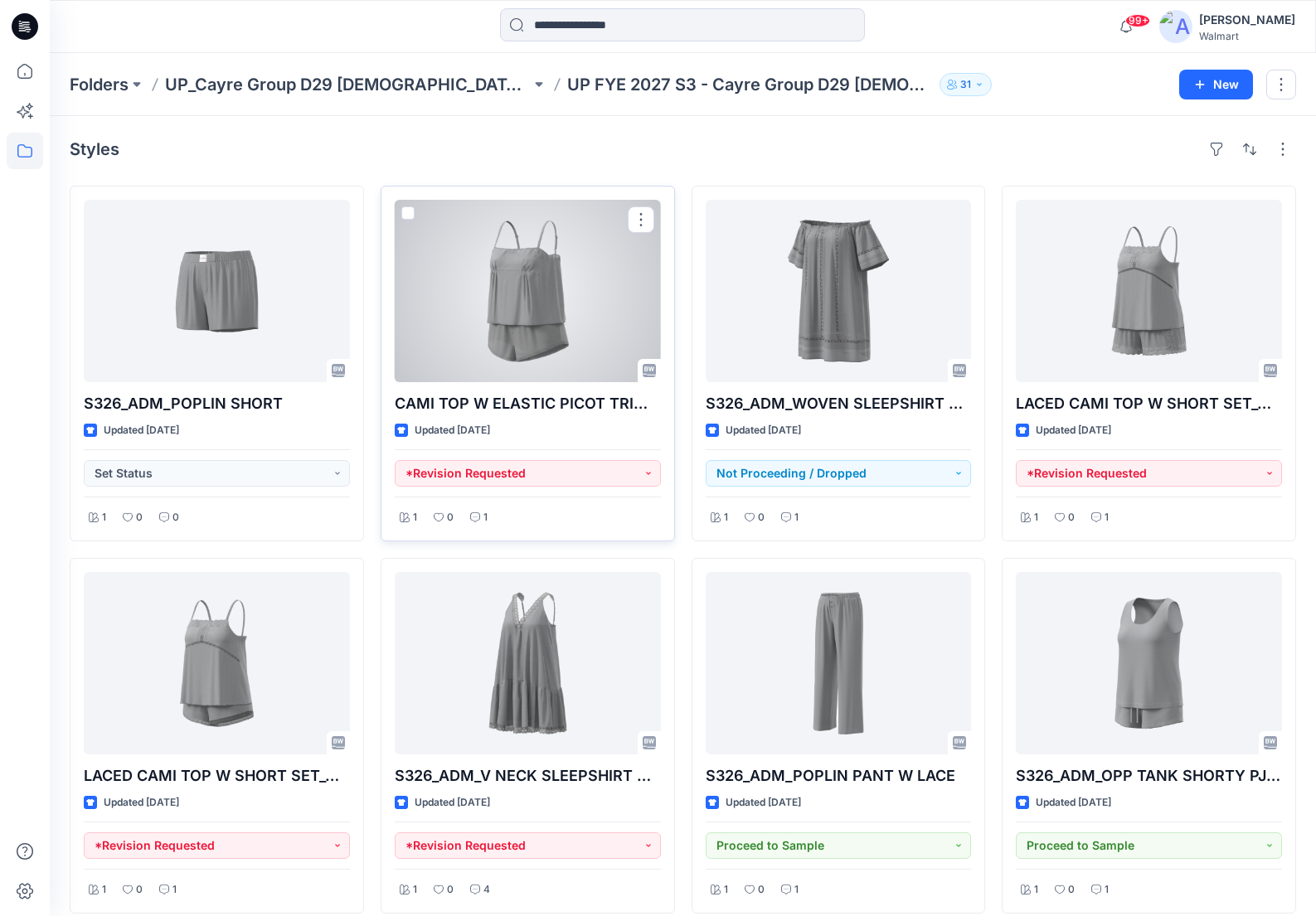
click at [508, 318] on div at bounding box center [528, 291] width 266 height 182
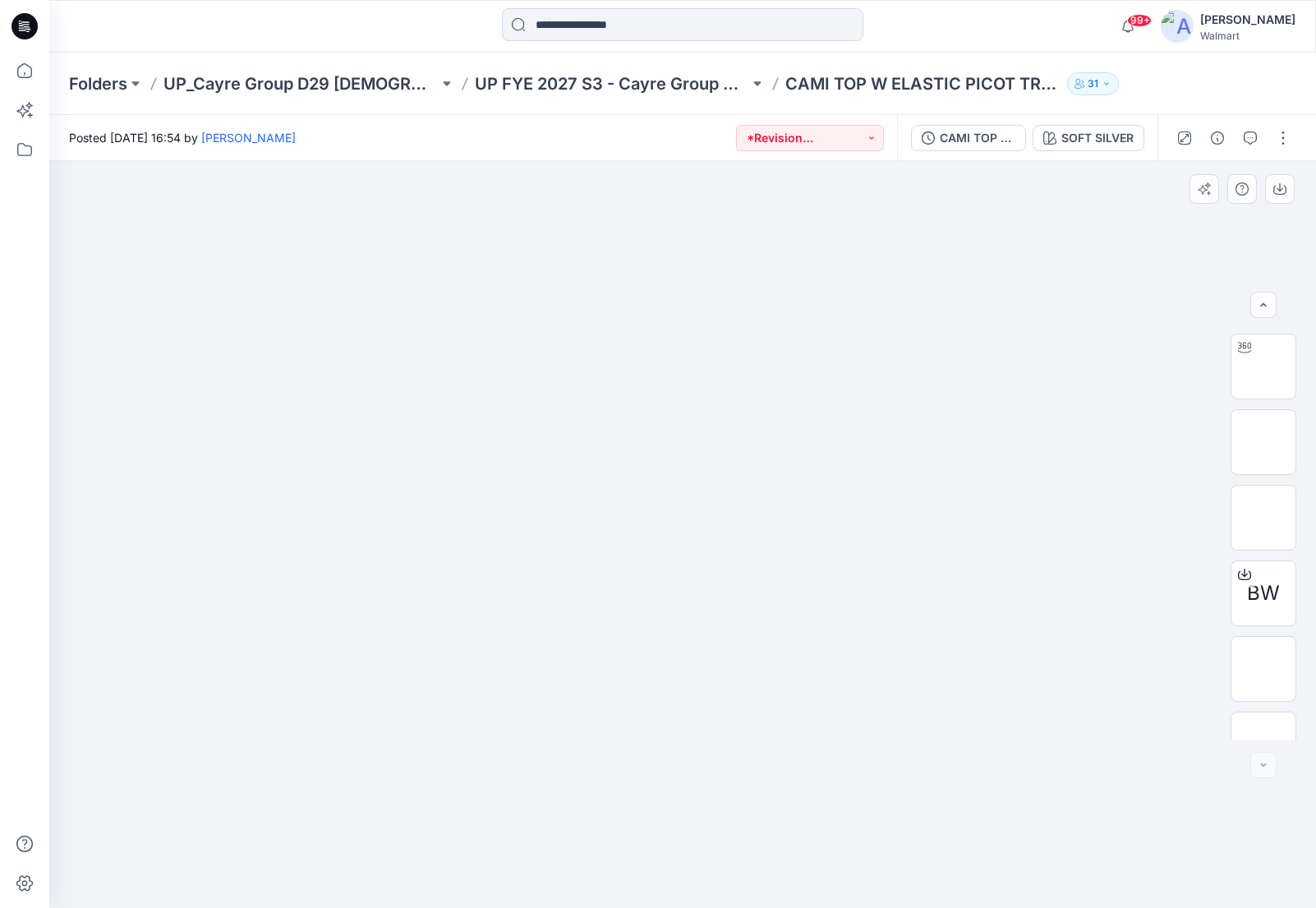
scroll to position [184, 0]
click at [1247, 141] on icon "button" at bounding box center [1251, 138] width 13 height 13
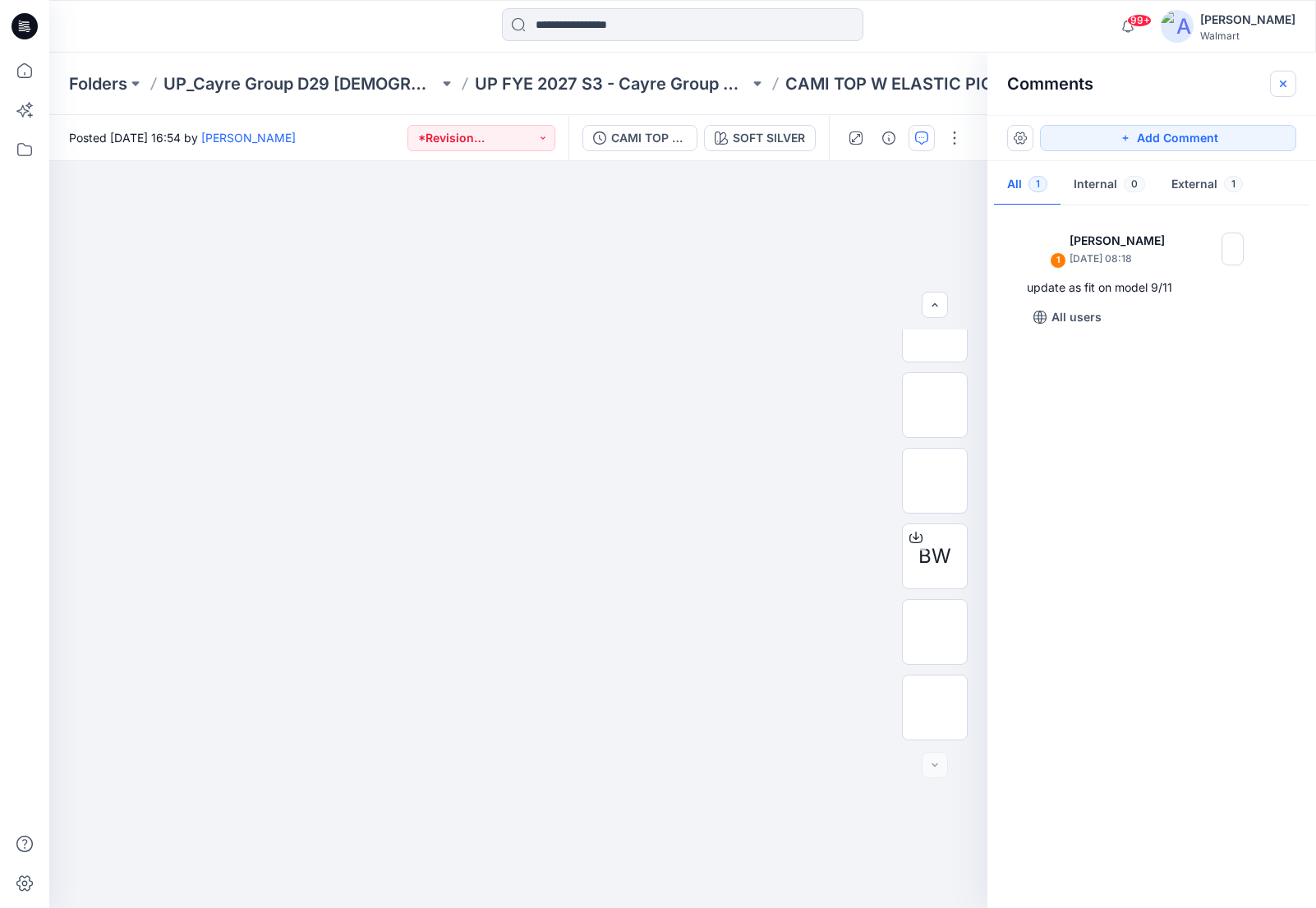
click at [1282, 82] on icon "button" at bounding box center [1283, 83] width 7 height 7
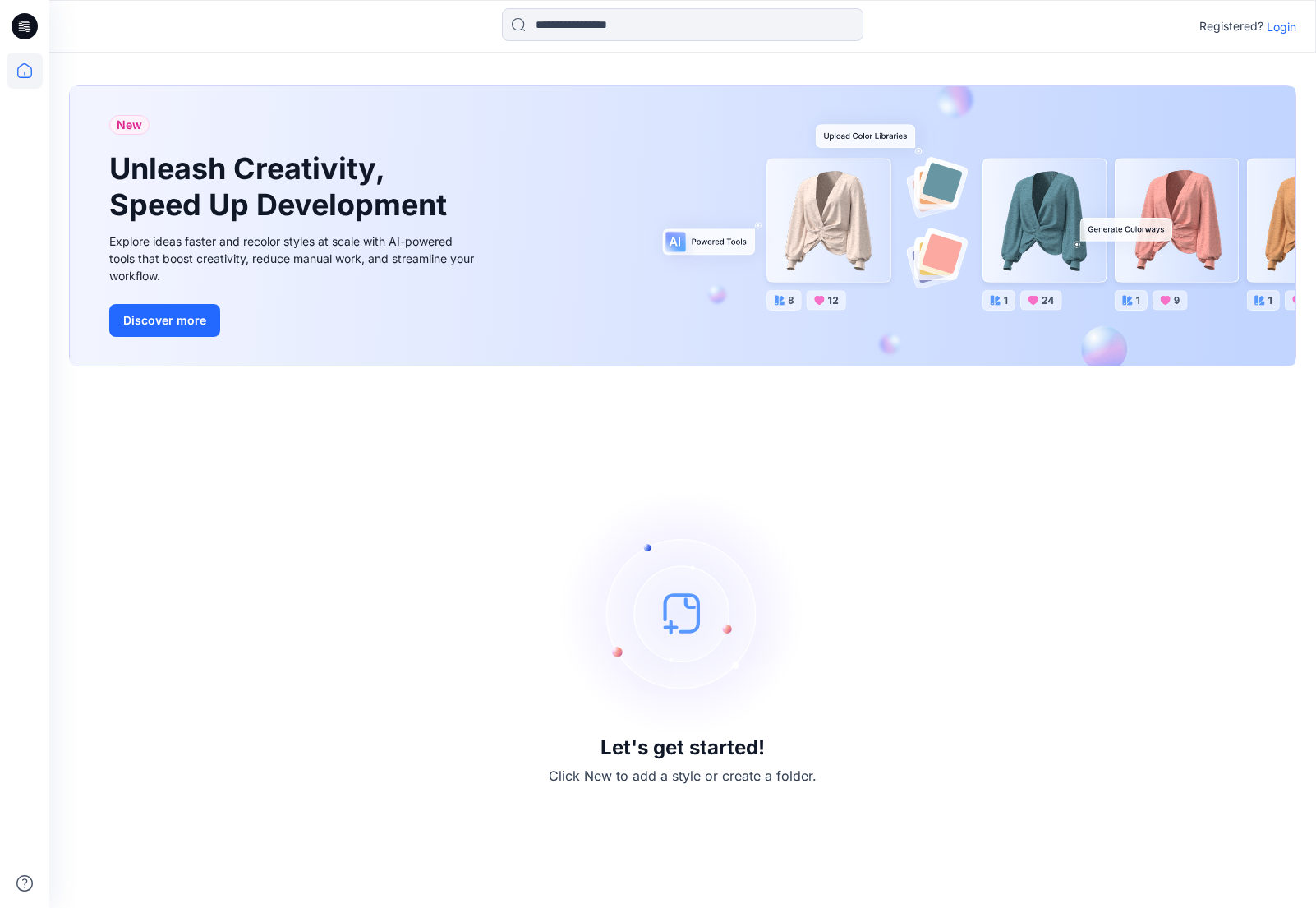
click at [32, 78] on icon at bounding box center [24, 70] width 36 height 36
